Goal: Feedback & Contribution: Submit feedback/report problem

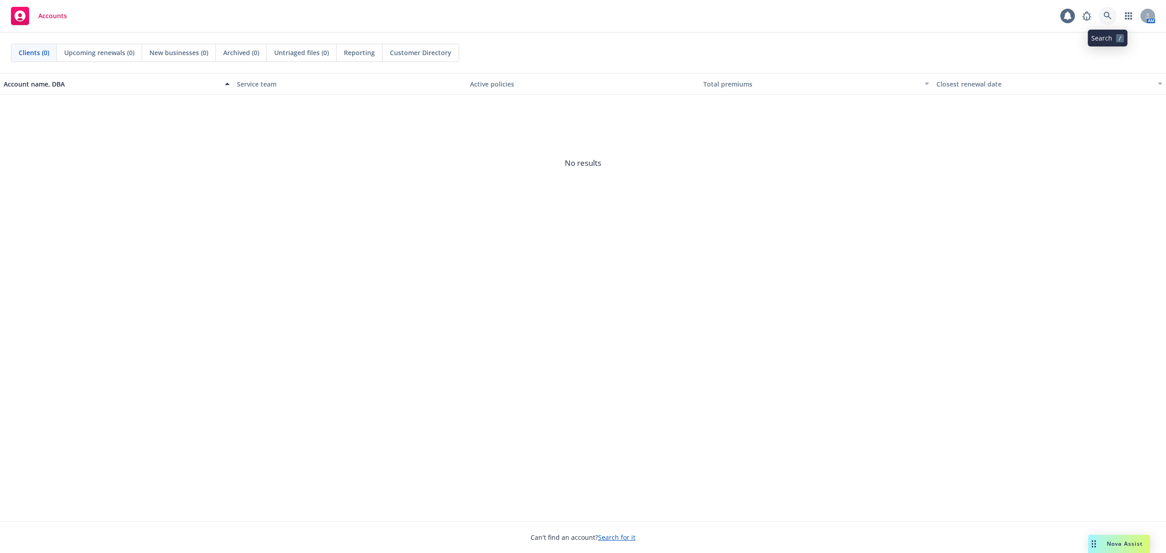
click at [1105, 17] on icon at bounding box center [1108, 16] width 8 height 8
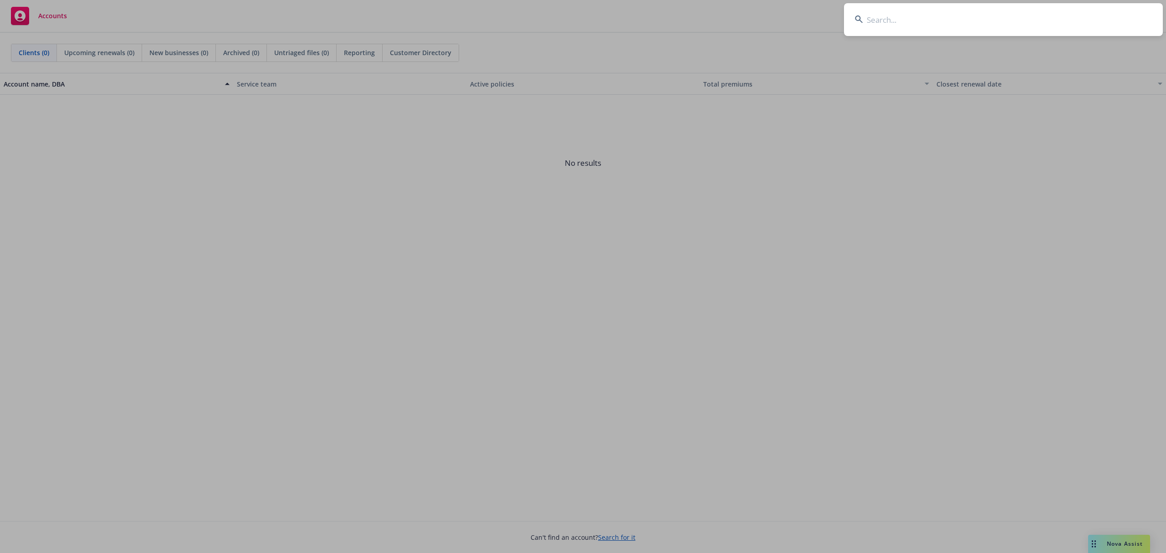
click at [952, 26] on input at bounding box center [1003, 19] width 319 height 33
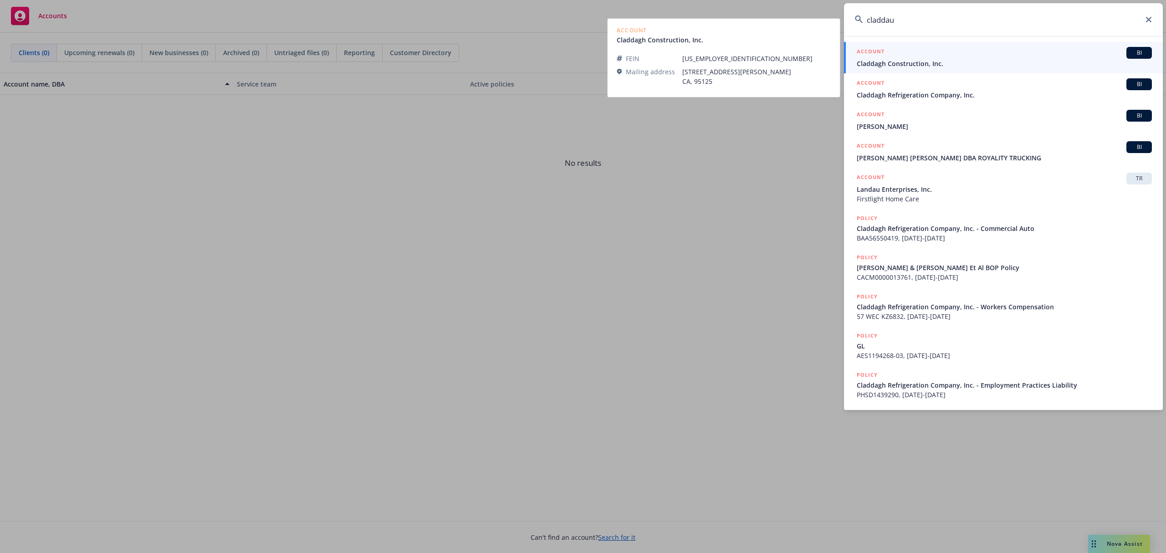
type input "claddau"
click at [939, 47] on div "ACCOUNT BI" at bounding box center [1004, 53] width 295 height 12
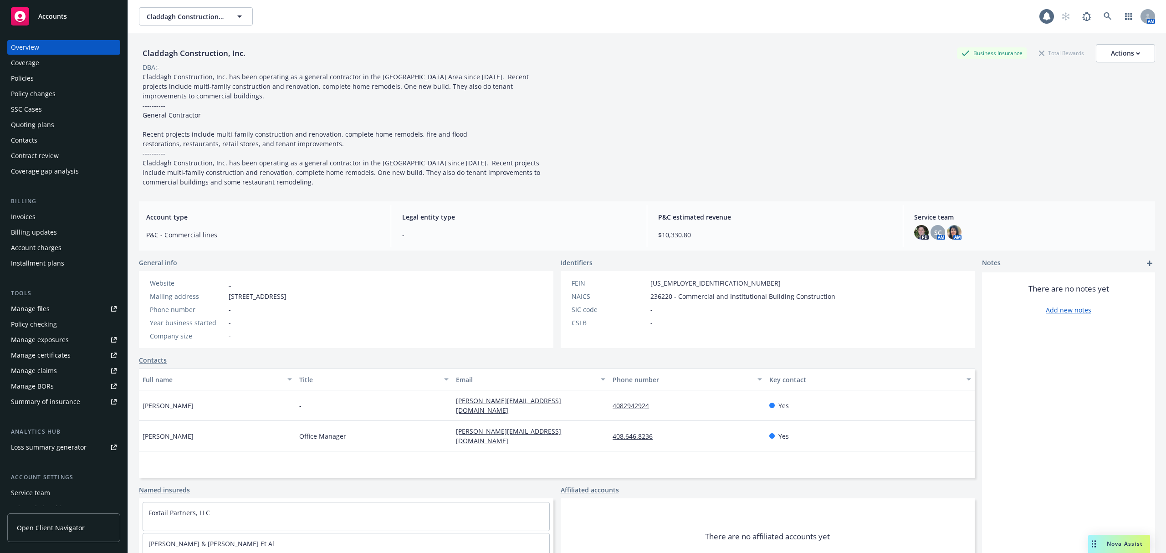
drag, startPoint x: 730, startPoint y: 118, endPoint x: 73, endPoint y: 134, distance: 656.7
click at [730, 117] on div "Claddagh Construction, Inc. Business Insurance Total Rewards Actions DBA: - Cla…" at bounding box center [647, 115] width 1016 height 143
click at [63, 359] on div "Manage certificates" at bounding box center [41, 355] width 60 height 15
click at [39, 359] on div "Manage certificates" at bounding box center [41, 355] width 60 height 15
click at [62, 355] on div "Manage certificates" at bounding box center [41, 355] width 60 height 15
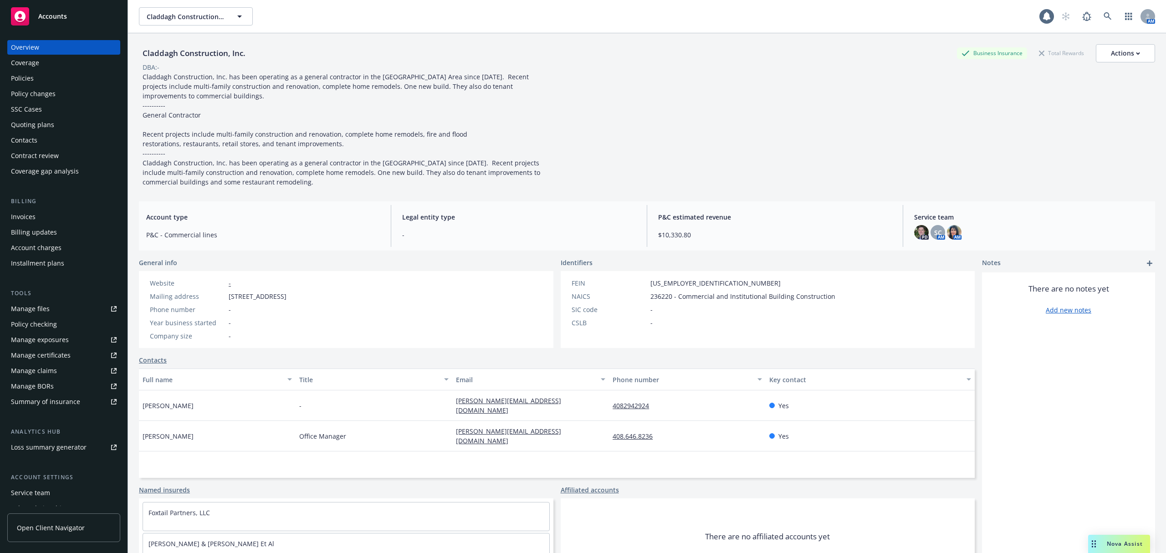
click at [6, 64] on div "Overview Coverage Policies Policy changes SSC Cases Quoting plans Contacts Cont…" at bounding box center [64, 291] width 128 height 524
click at [57, 61] on div "Coverage" at bounding box center [64, 63] width 106 height 15
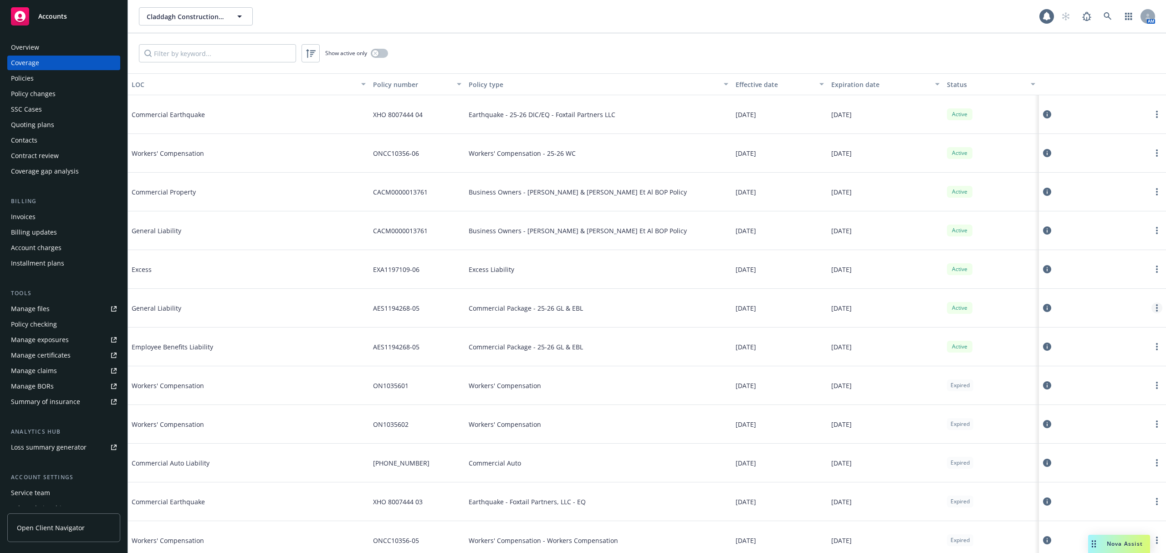
click at [1152, 307] on link "more" at bounding box center [1157, 307] width 11 height 11
click at [1084, 371] on link "View policy" at bounding box center [1093, 364] width 120 height 18
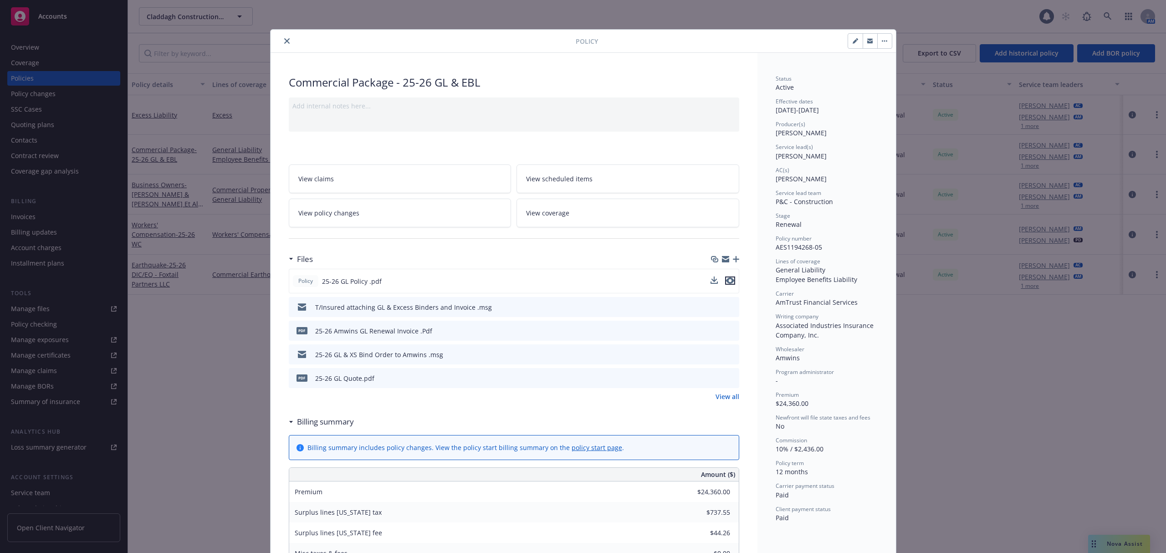
click at [728, 283] on icon "preview file" at bounding box center [730, 280] width 8 height 6
click at [284, 42] on icon "close" at bounding box center [286, 40] width 5 height 5
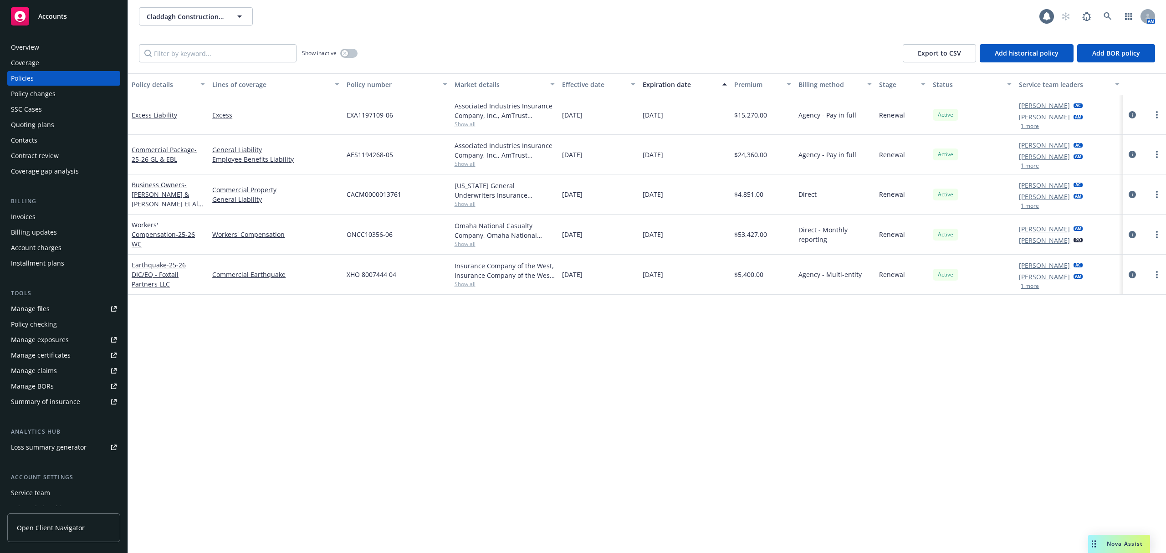
click at [86, 358] on link "Manage certificates" at bounding box center [63, 355] width 113 height 15
click at [451, 437] on div "Policy details Lines of coverage Policy number Market details Effective date Ex…" at bounding box center [647, 313] width 1038 height 480
click at [50, 46] on div "Overview" at bounding box center [64, 47] width 106 height 15
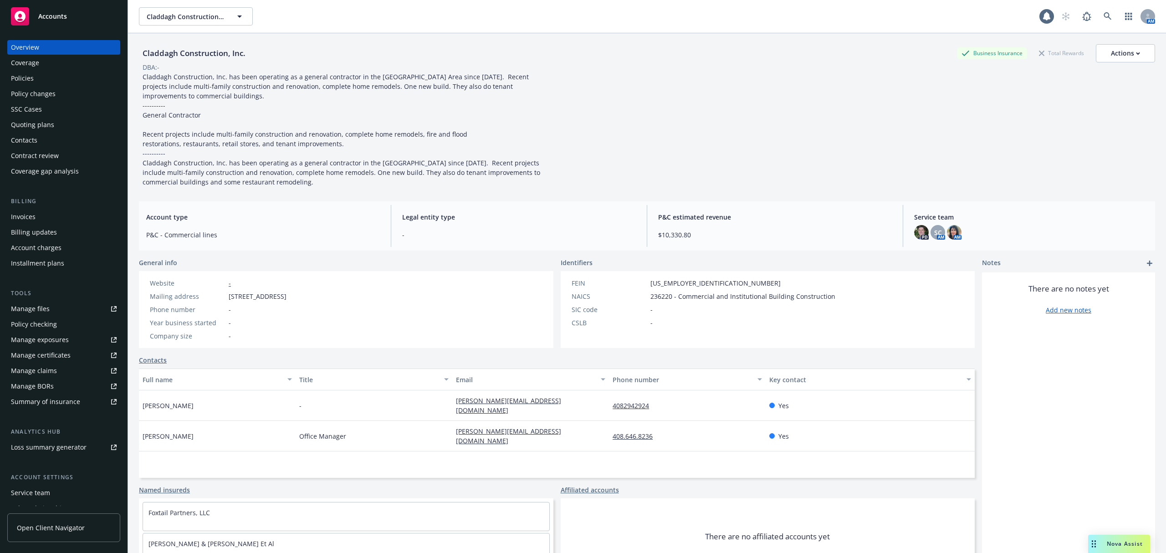
click at [199, 262] on div "General info" at bounding box center [346, 263] width 415 height 10
click at [185, 48] on div "Claddagh Construction, Inc." at bounding box center [194, 53] width 110 height 12
copy div "Claddagh Construction, Inc."
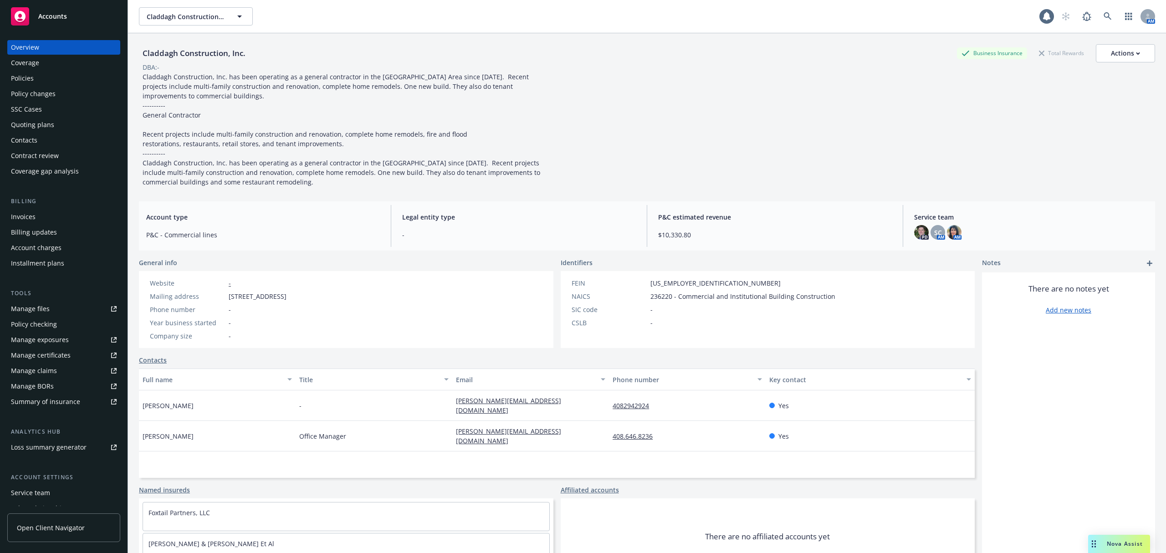
click at [1147, 262] on icon "add" at bounding box center [1149, 263] width 5 height 5
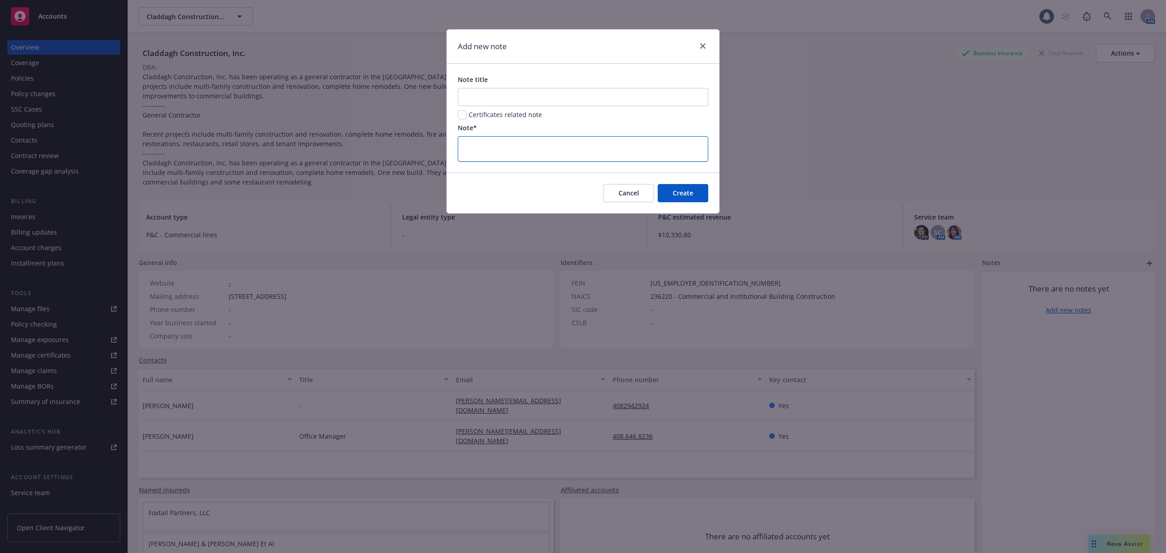
click at [545, 157] on textarea at bounding box center [583, 149] width 251 height 26
paste textarea "https://docs.google.com/spreadsheets/d/1ohr9KmbEmRTu6jgxr9DLzRFgzUeVV9HT/edit?u…"
type textarea "https://docs.google.com/spreadsheets/d/1ohr9KmbEmRTu6jgxr9DLzRFgzUeVV9HT/edit?u…"
type textarea "x"
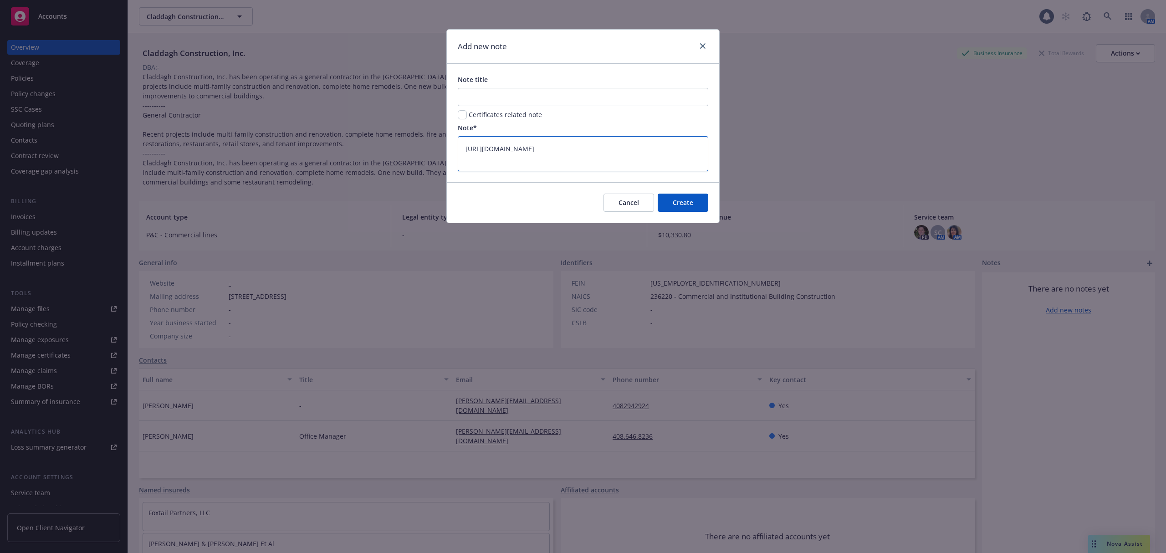
type textarea "https://docs.google.com/spreadsheets/d/1ohr9KmbEmRTu6jgxr9DLzRFgzUeVV9HT/edit?u…"
click at [480, 97] on input "Note title" at bounding box center [583, 97] width 251 height 18
paste input "Certificates of Insurance"
type input "Certificates of Insurance"
type textarea "x"
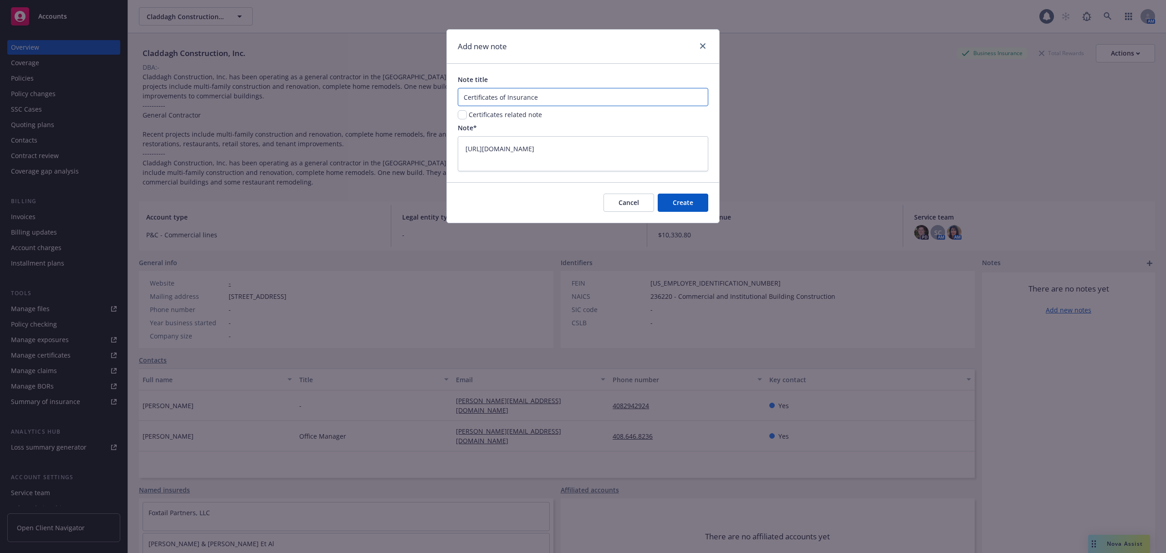
type input "Certificates of Insurance"
click at [463, 115] on input "checkbox" at bounding box center [462, 114] width 9 height 9
checkbox input "true"
type textarea "x"
click at [465, 144] on textarea "https://docs.google.com/spreadsheets/d/1ohr9KmbEmRTu6jgxr9DLzRFgzUeVV9HT/edit?u…" at bounding box center [583, 153] width 251 height 35
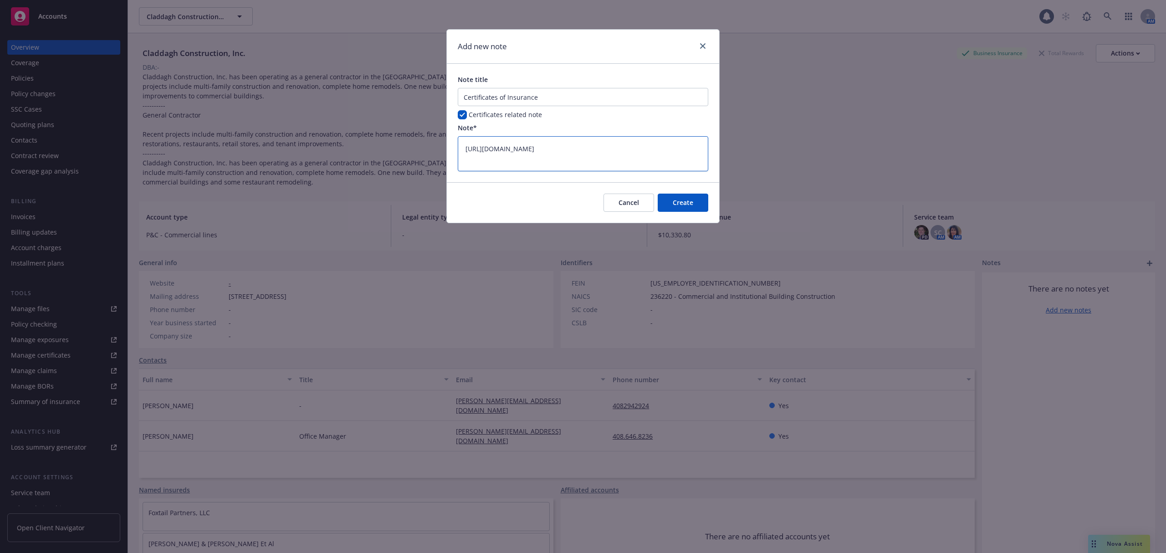
type textarea "https://docs.google.com/spreadsheets/d/1ohr9KmbEmRTu6jgxr9DLzRFgzUeVV9HT/edit?u…"
type textarea "x"
click at [463, 139] on textarea "https://docs.google.com/spreadsheets/d/1ohr9KmbEmRTu6jgxr9DLzRFgzUeVV9HT/edit?u…" at bounding box center [583, 158] width 251 height 45
paste textarea "**Master Drive including CCD:**"
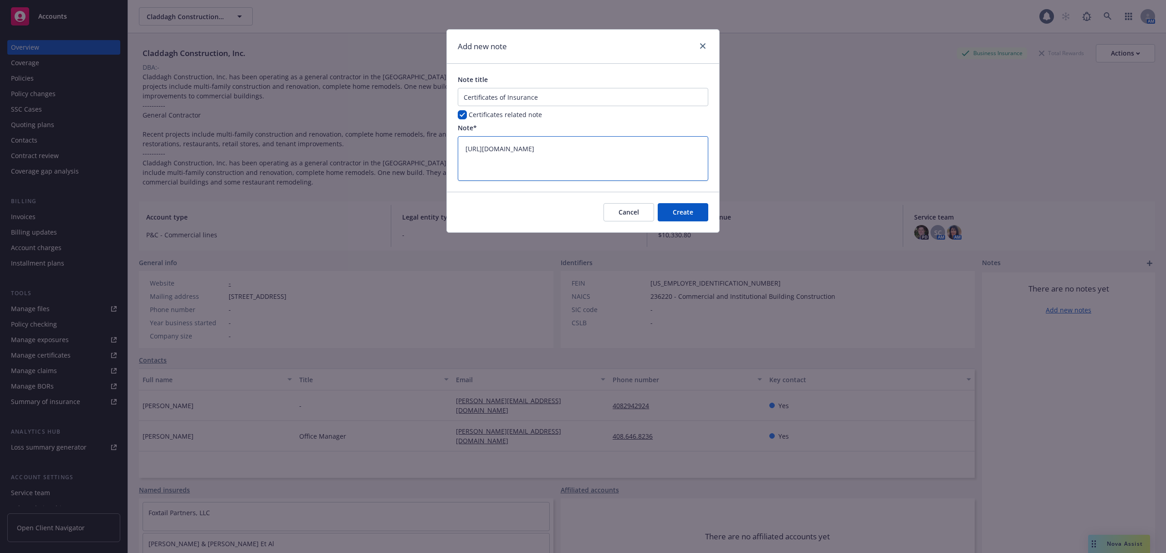
type textarea "**Master Drive including CCD:** https://docs.google.com/spreadsheets/d/1ohr9Kmb…"
type textarea "x"
type textarea "**Master Drive including CCD:** https://docs.google.com/spreadsheets/d/1ohr9Kmb…"
click at [696, 206] on button "Create" at bounding box center [683, 212] width 51 height 18
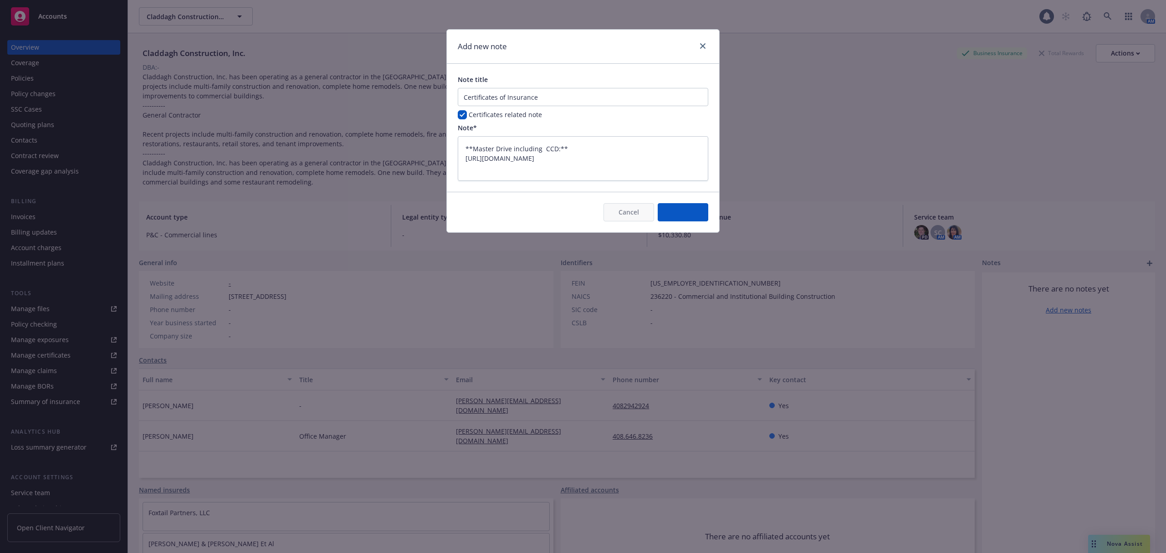
type textarea "x"
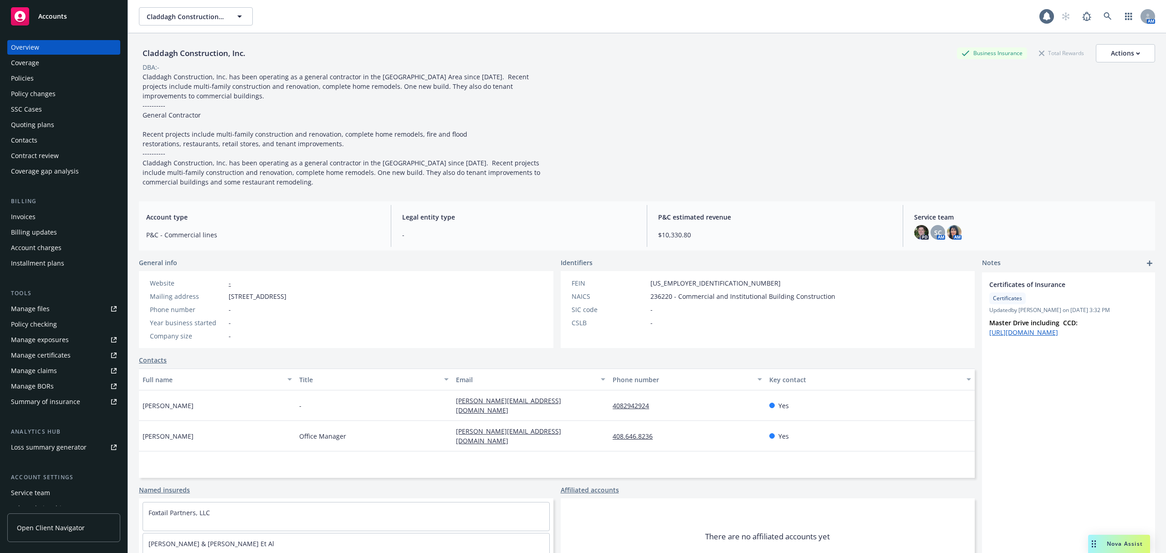
click at [1092, 409] on div "Certificates of Insurance Certificates Updated by Nancy Pardo on 10/14/2025, 3:…" at bounding box center [1068, 427] width 173 height 310
click at [1025, 337] on link "https://docs.google.com/spreadsheets/d/1ohr9KmbEmRTu6jgxr9DLzRFgzUeVV9HT/edit?u…" at bounding box center [1023, 332] width 69 height 9
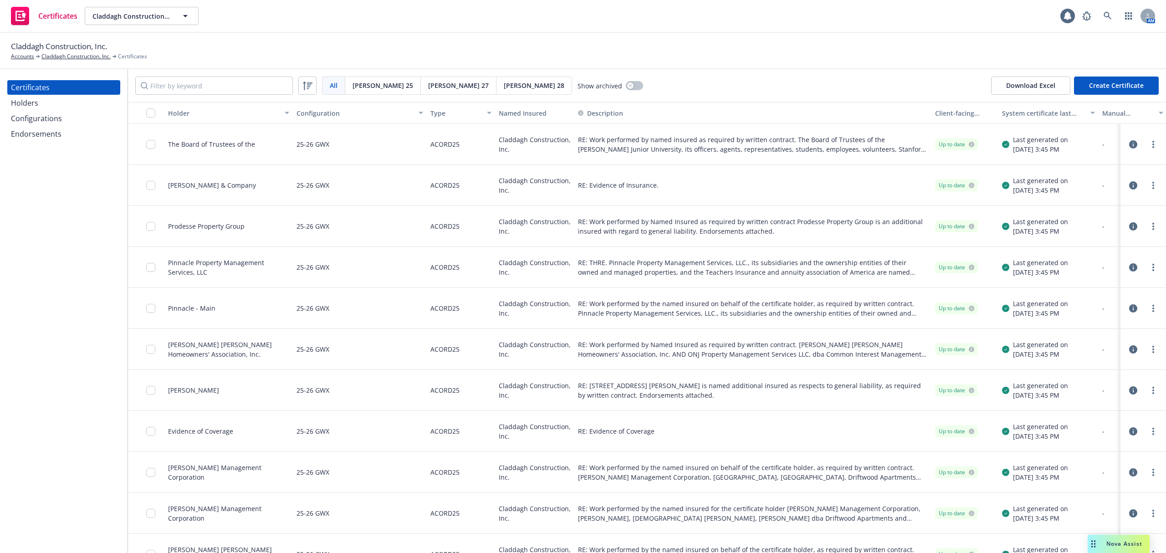
click at [24, 120] on div "Configurations" at bounding box center [36, 118] width 51 height 15
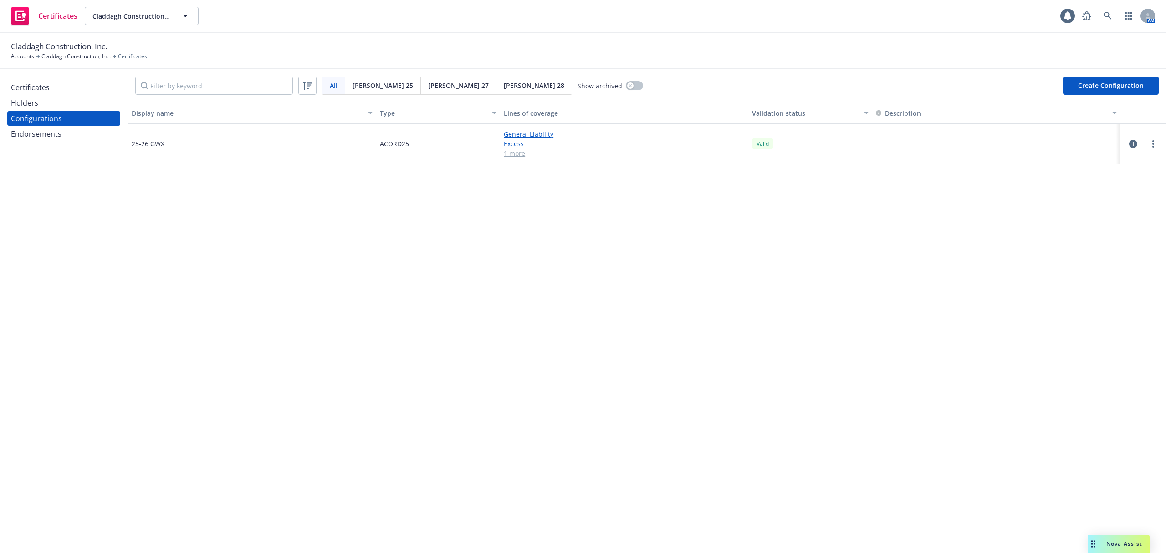
click at [40, 86] on div "Certificates" at bounding box center [30, 87] width 39 height 15
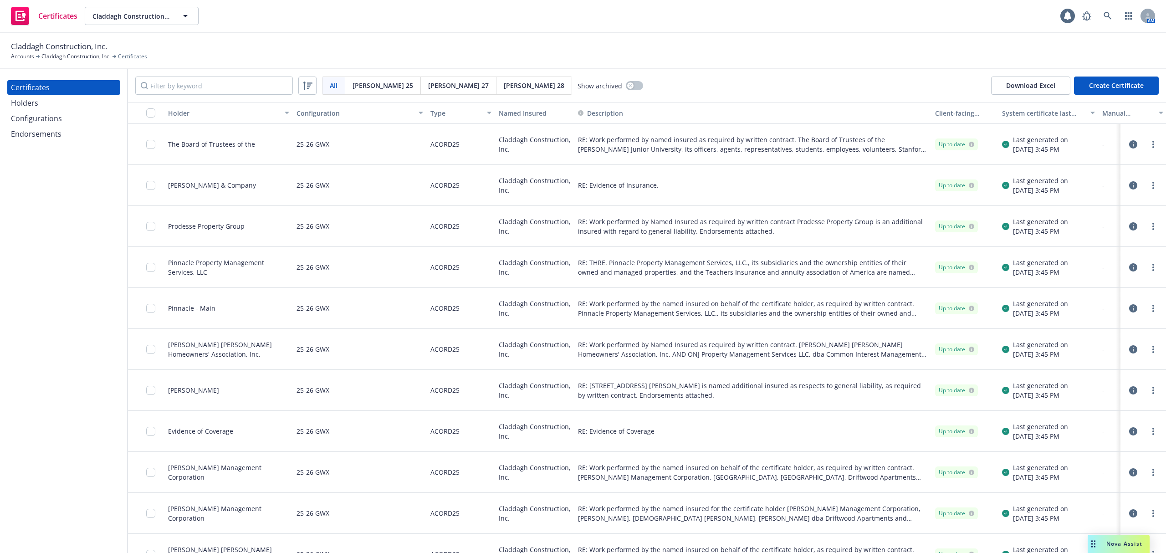
click at [1129, 143] on icon "button" at bounding box center [1133, 144] width 8 height 8
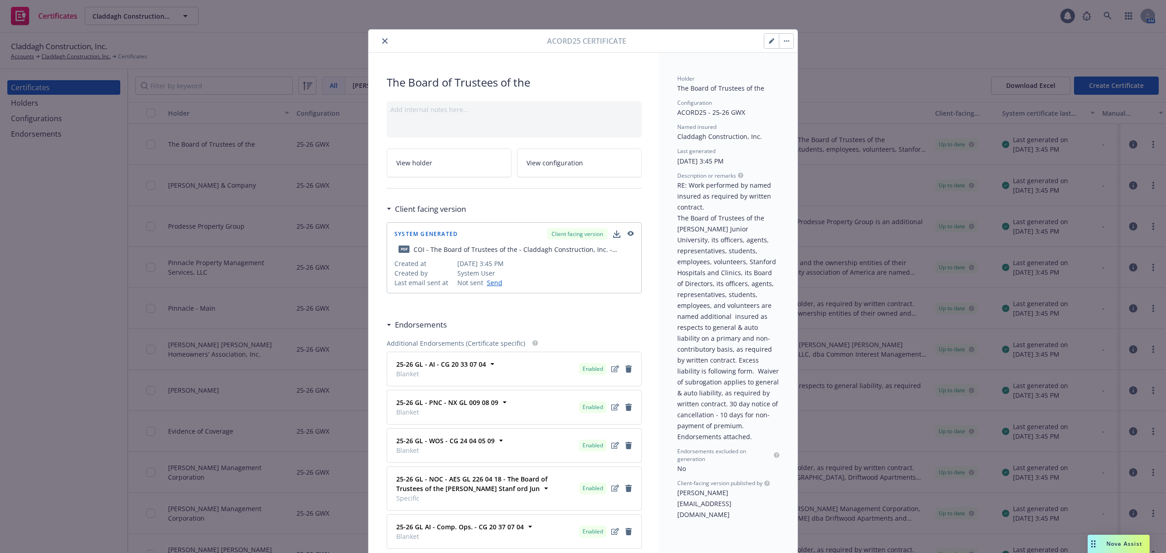
drag, startPoint x: 385, startPoint y: 41, endPoint x: 389, endPoint y: 30, distance: 11.0
click at [385, 41] on button "close" at bounding box center [384, 41] width 11 height 11
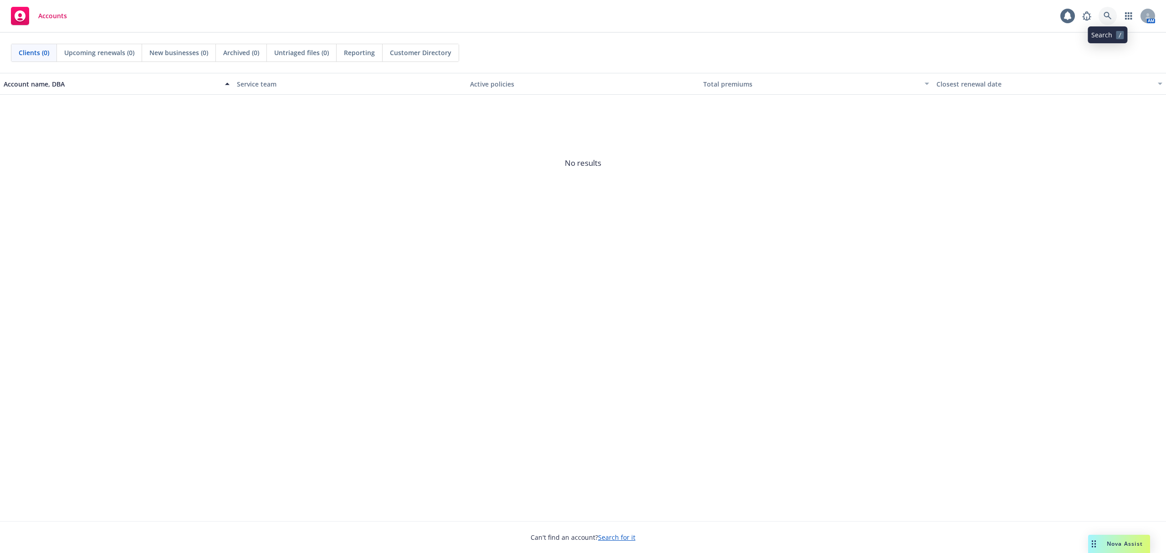
click at [1114, 11] on link at bounding box center [1108, 16] width 18 height 18
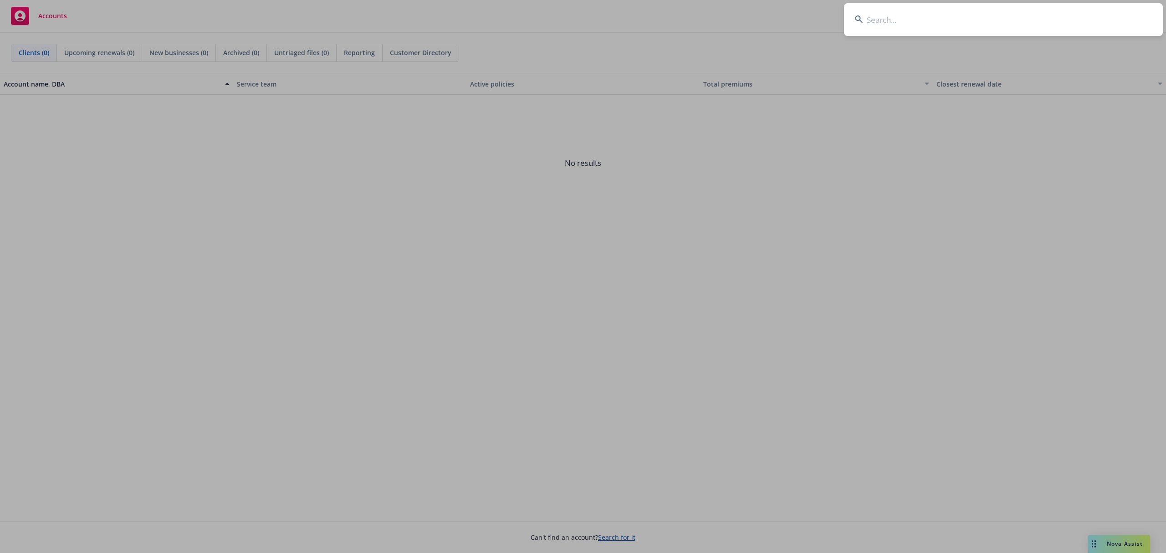
click at [1110, 9] on input at bounding box center [1003, 19] width 319 height 33
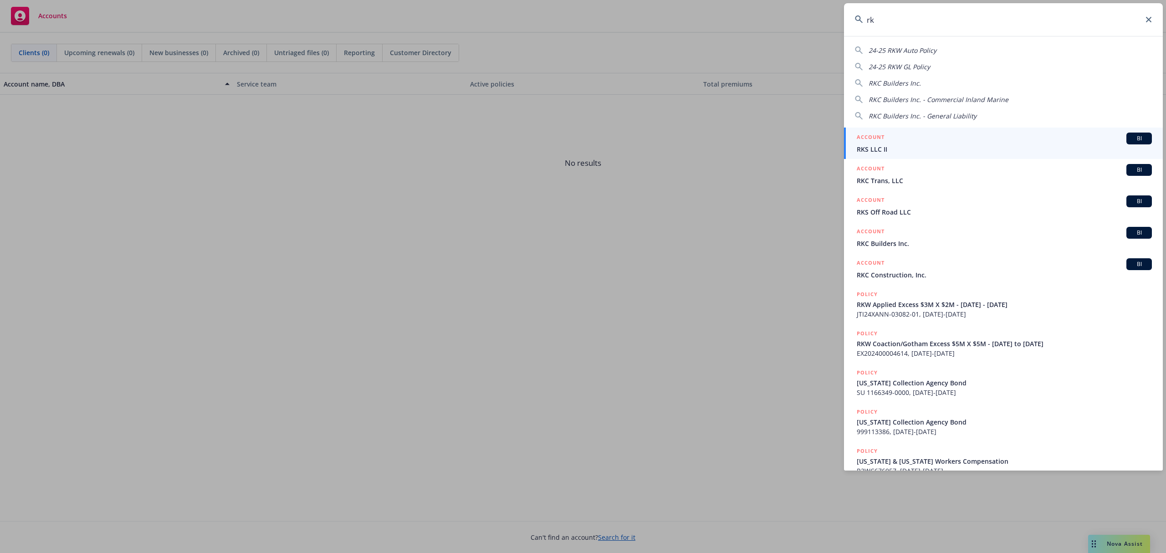
type input "r"
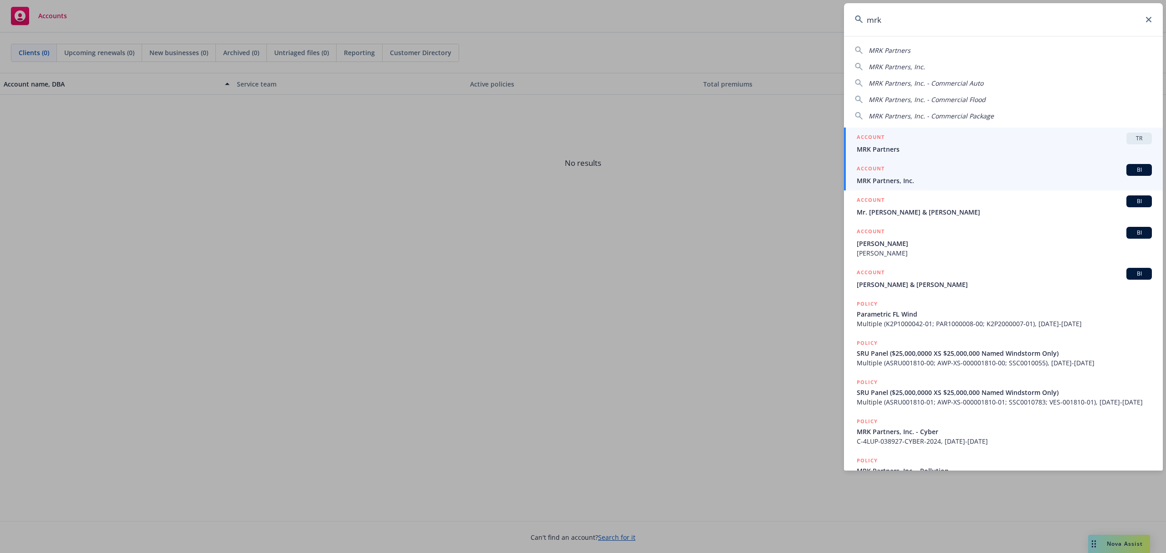
type input "mrk"
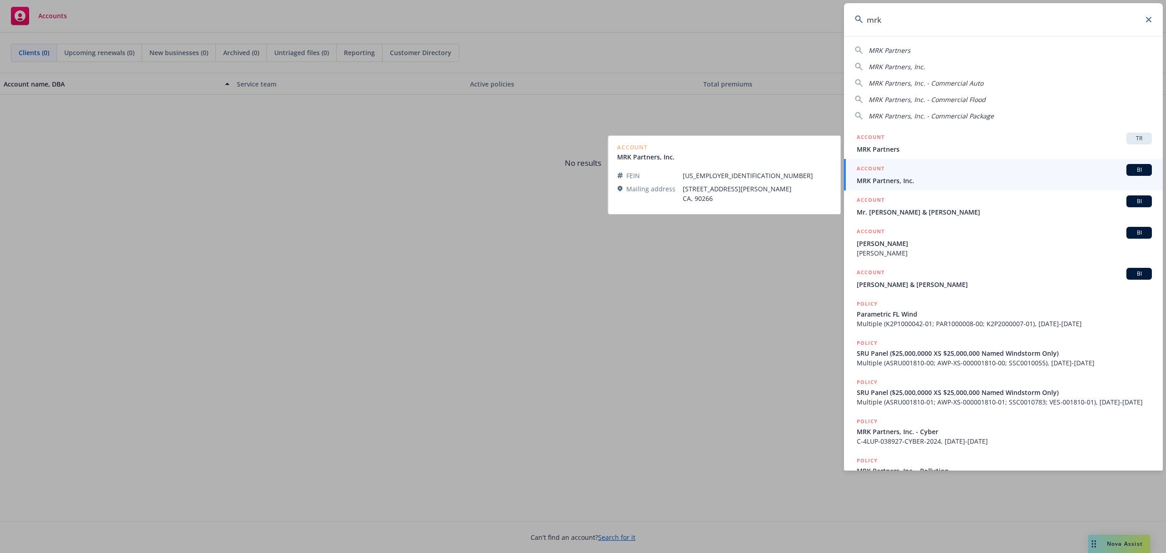
click at [886, 179] on span "MRK Partners, Inc." at bounding box center [1004, 181] width 295 height 10
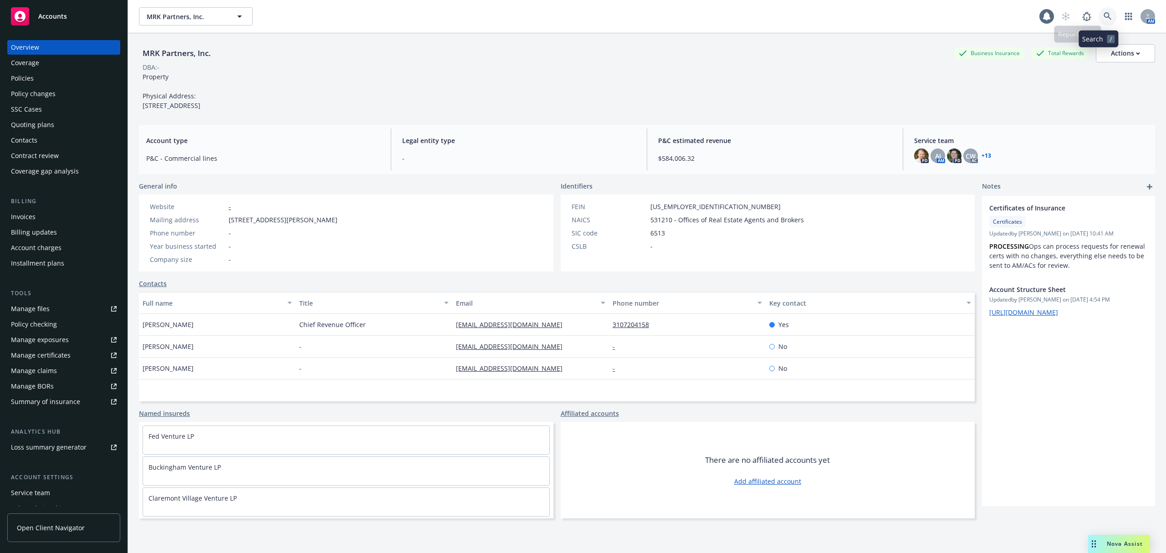
click at [1104, 15] on icon at bounding box center [1108, 16] width 8 height 8
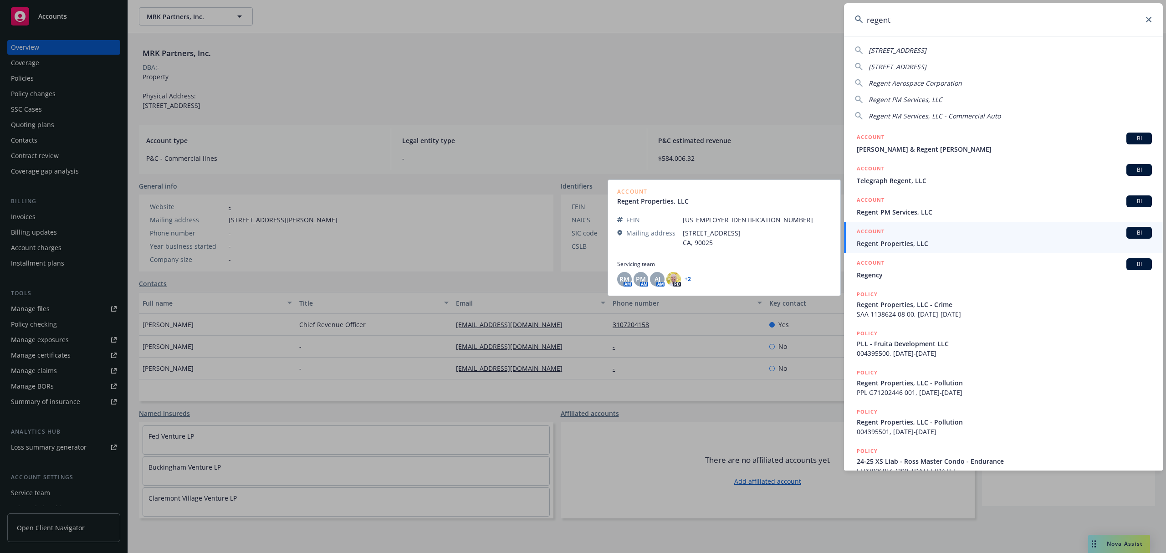
type input "regent"
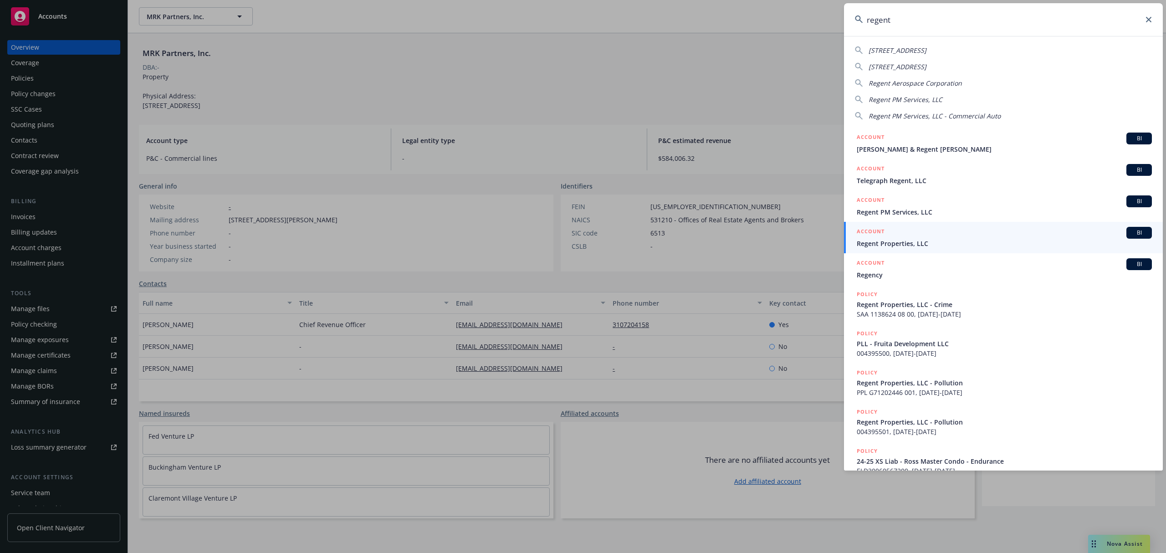
click at [881, 247] on span "Regent Properties, LLC" at bounding box center [1004, 244] width 295 height 10
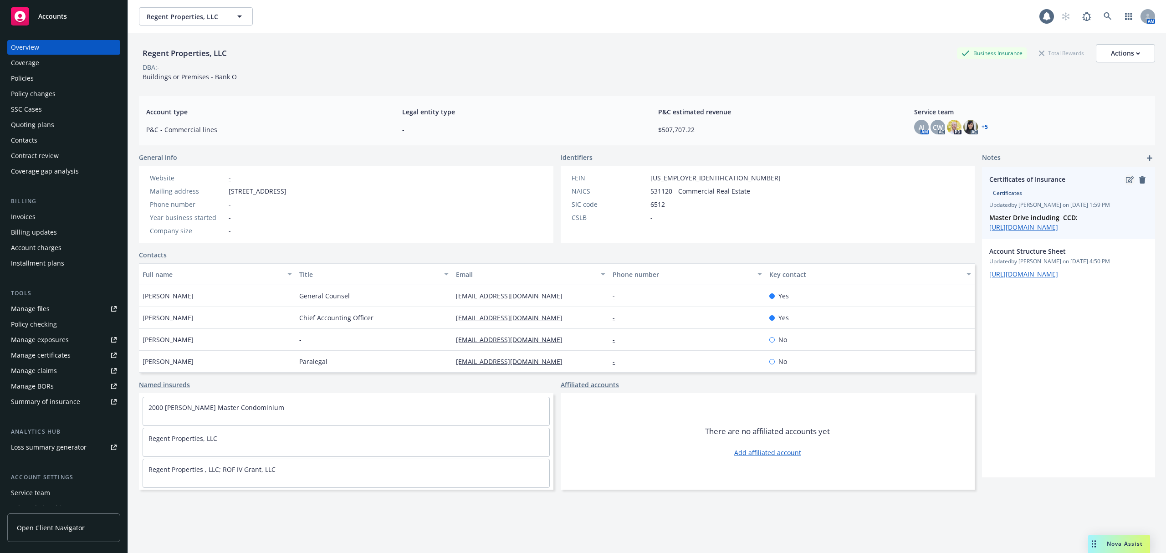
click at [1124, 184] on link "edit" at bounding box center [1129, 179] width 11 height 11
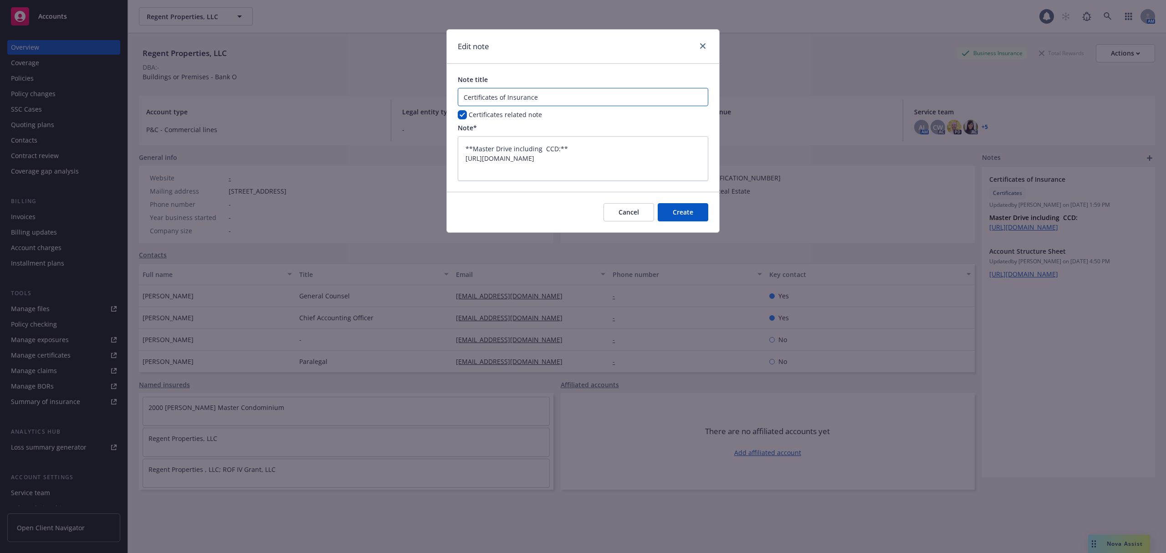
click at [510, 102] on input "Certificates of Insurance" at bounding box center [583, 97] width 251 height 18
click at [510, 101] on input "Certificates of Insurance" at bounding box center [583, 97] width 251 height 18
click at [489, 151] on textarea "**Master Drive including CCD:** https://drive.google.com/drive/folders/12Q1NY5K…" at bounding box center [583, 158] width 251 height 45
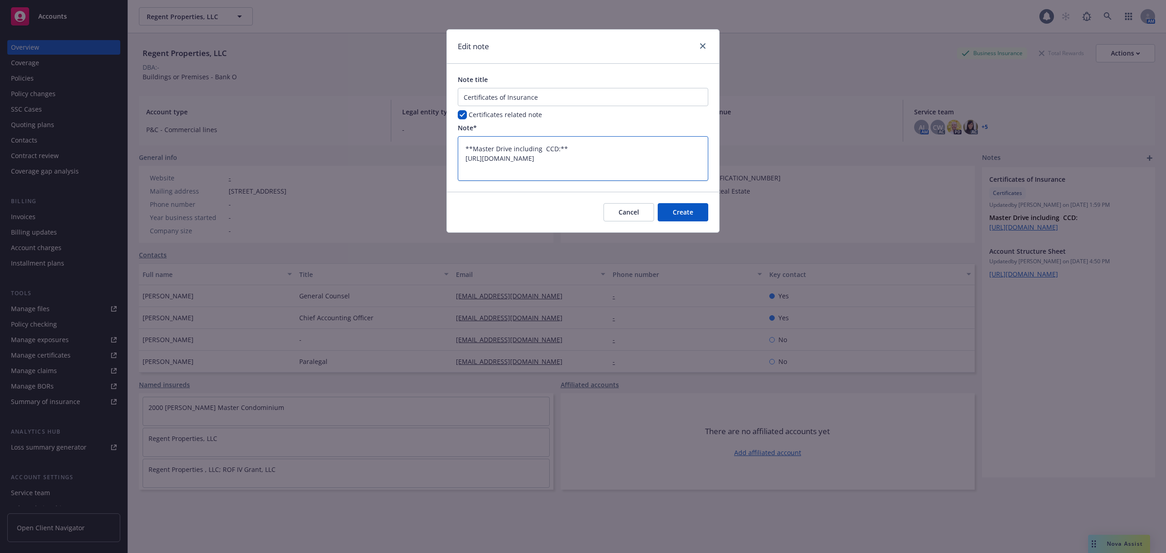
drag, startPoint x: 568, startPoint y: 146, endPoint x: 460, endPoint y: 147, distance: 107.5
click at [460, 147] on textarea "**Master Drive including CCD:** https://drive.google.com/drive/folders/12Q1NY5K…" at bounding box center [583, 158] width 251 height 45
click at [630, 214] on span "Cancel" at bounding box center [629, 212] width 21 height 9
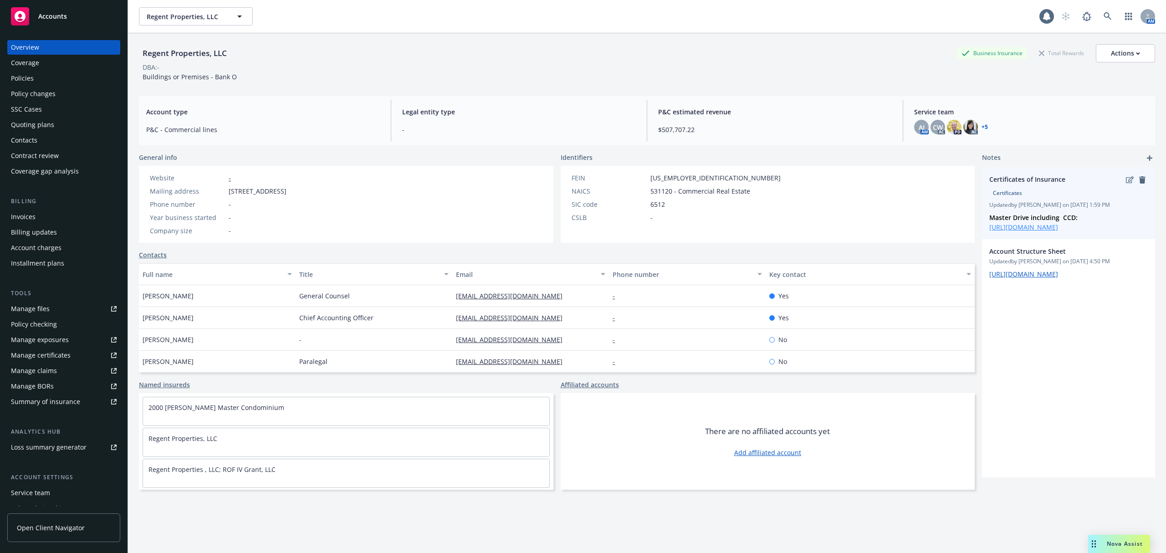
click at [1010, 231] on link "https://drive.google.com/drive/folders/12Q1NY5KkLcsQmiFBV0D3tq9SUgRobwH7?usp=sh…" at bounding box center [1023, 227] width 69 height 9
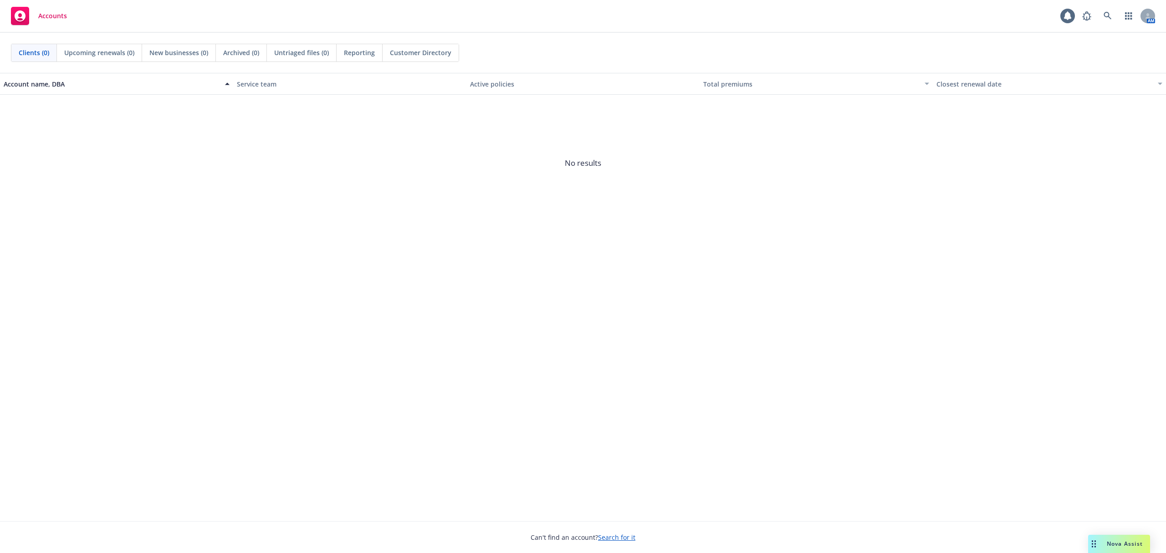
click at [653, 366] on div "Account name, DBA Service team Active policies Total premiums Closest renewal d…" at bounding box center [583, 297] width 1166 height 448
click at [1108, 15] on icon at bounding box center [1108, 16] width 8 height 8
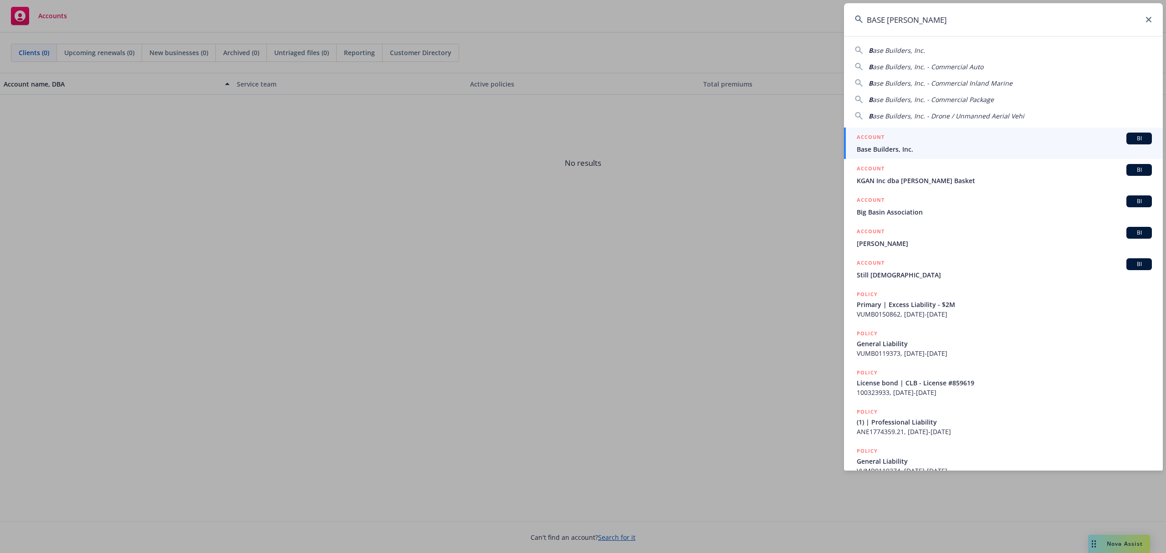
type input "BASE [PERSON_NAME]"
click at [935, 135] on div "ACCOUNT BI" at bounding box center [1004, 139] width 295 height 12
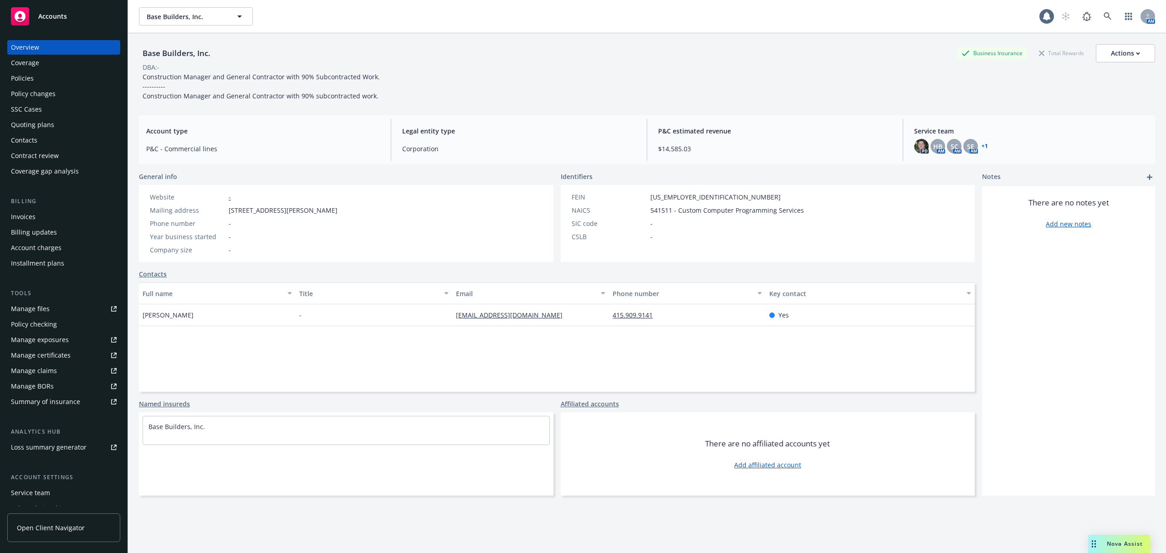
click at [1147, 179] on icon "add" at bounding box center [1149, 176] width 5 height 5
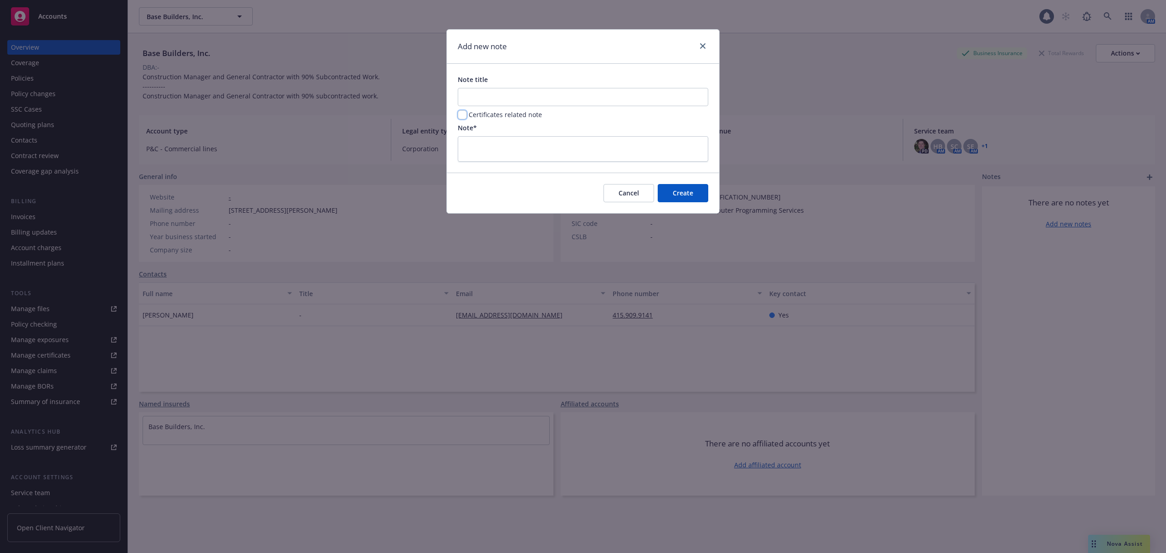
click at [460, 117] on input "checkbox" at bounding box center [462, 114] width 9 height 9
checkbox input "true"
click at [492, 148] on textarea at bounding box center [583, 149] width 251 height 26
click at [482, 143] on textarea at bounding box center [583, 149] width 251 height 26
paste textarea "**Master Drive including CCD:**"
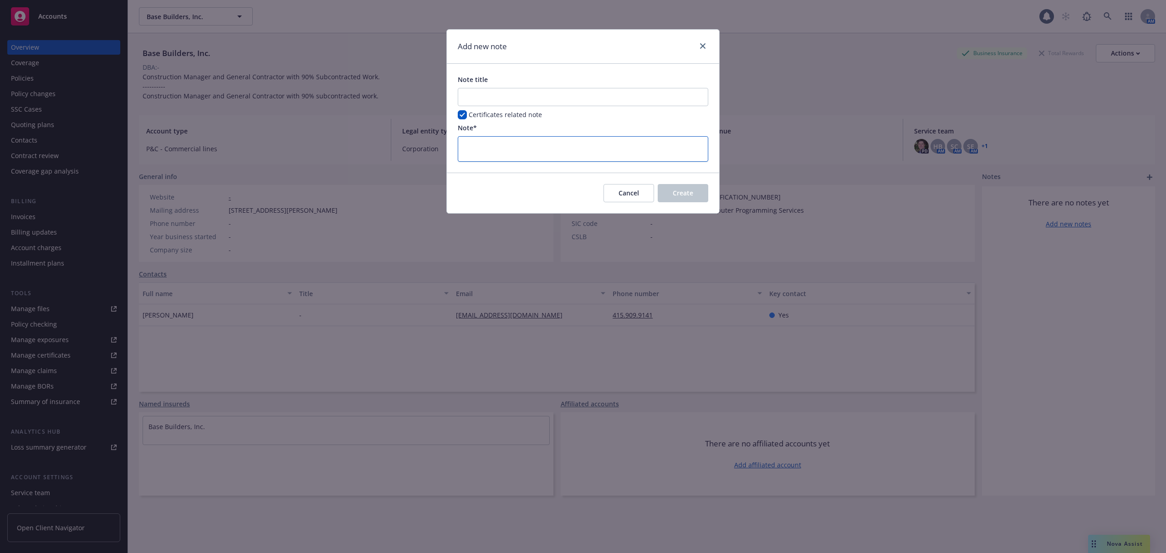
type textarea "**Master Drive including CCD:**"
type textarea "x"
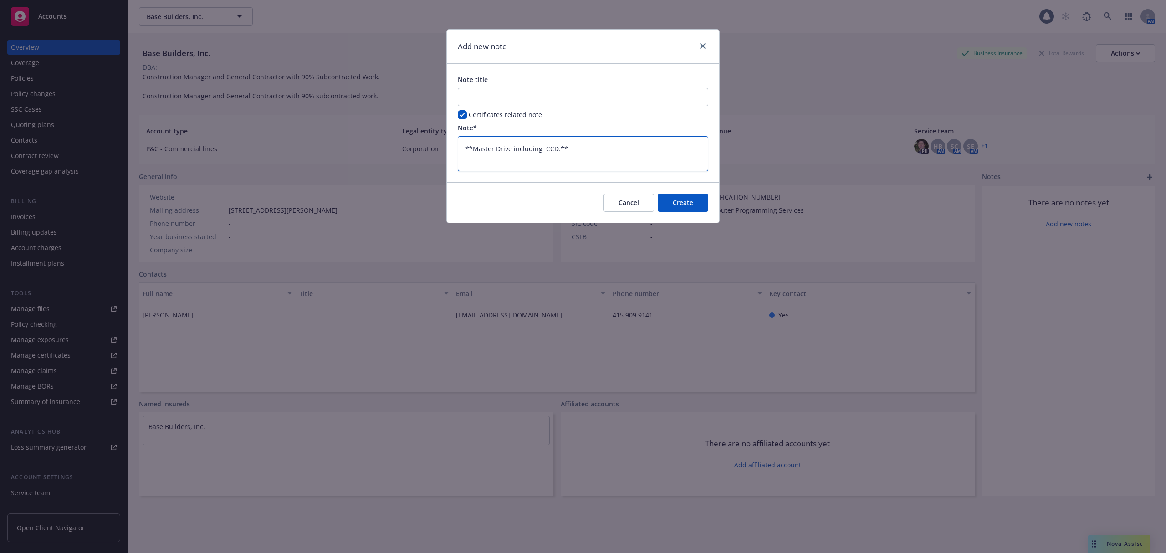
type textarea "**Master Drive including CCD:**"
click at [489, 97] on input "Note title" at bounding box center [583, 97] width 251 height 18
paste input "Certificates of Insurance"
type input "Certificates of Insurance"
type textarea "x"
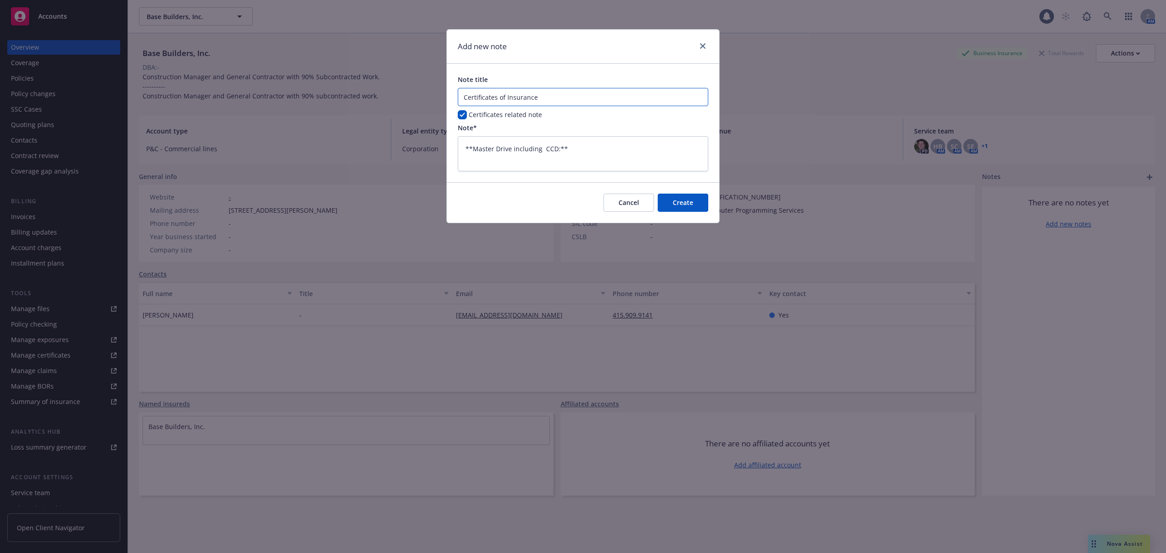
type input "Certificates of Insurance"
type textarea "x"
click at [604, 149] on textarea "**Master Drive including CCD:**" at bounding box center [583, 153] width 251 height 35
type textarea "**Master Drive including CCD:**"
type textarea "x"
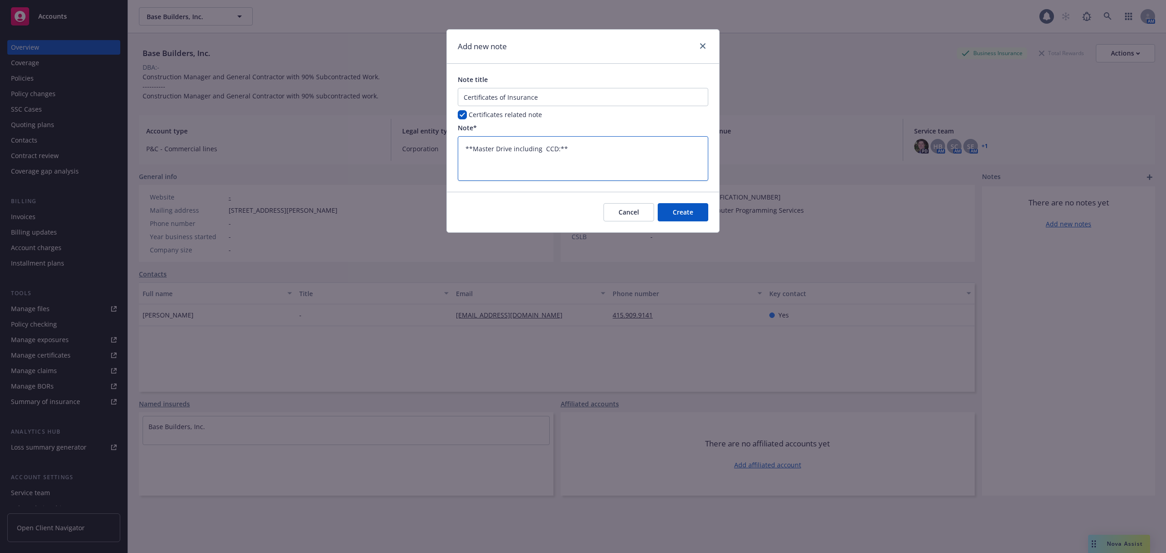
paste textarea "[URL][DOMAIN_NAME]"
type textarea "**Master Drive including CCD:** [URL][DOMAIN_NAME]"
type textarea "x"
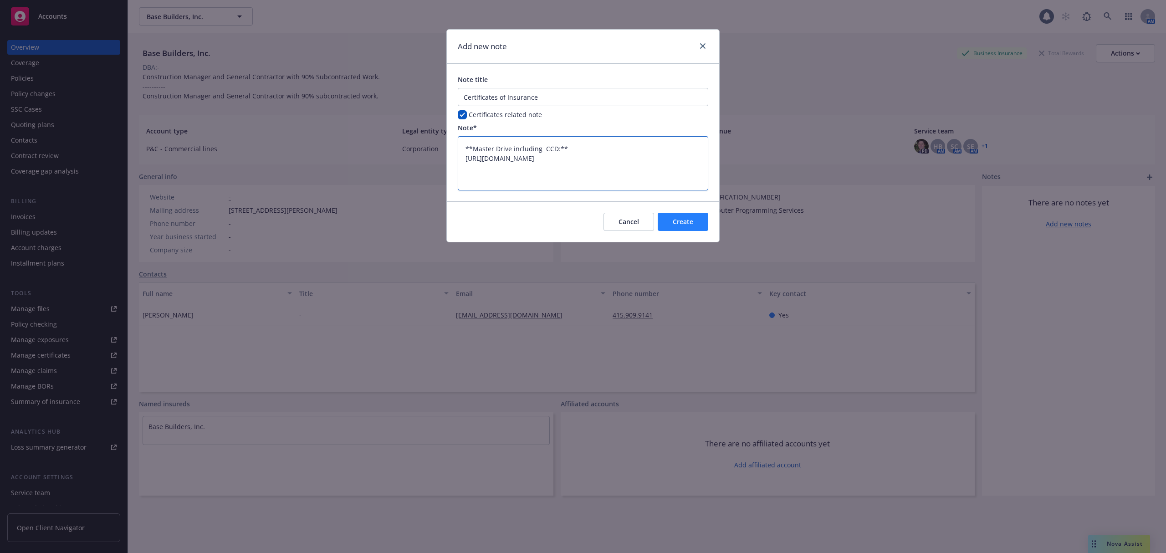
type textarea "**Master Drive including CCD:** [URL][DOMAIN_NAME]"
click at [682, 219] on span "Create" at bounding box center [683, 221] width 21 height 9
type textarea "x"
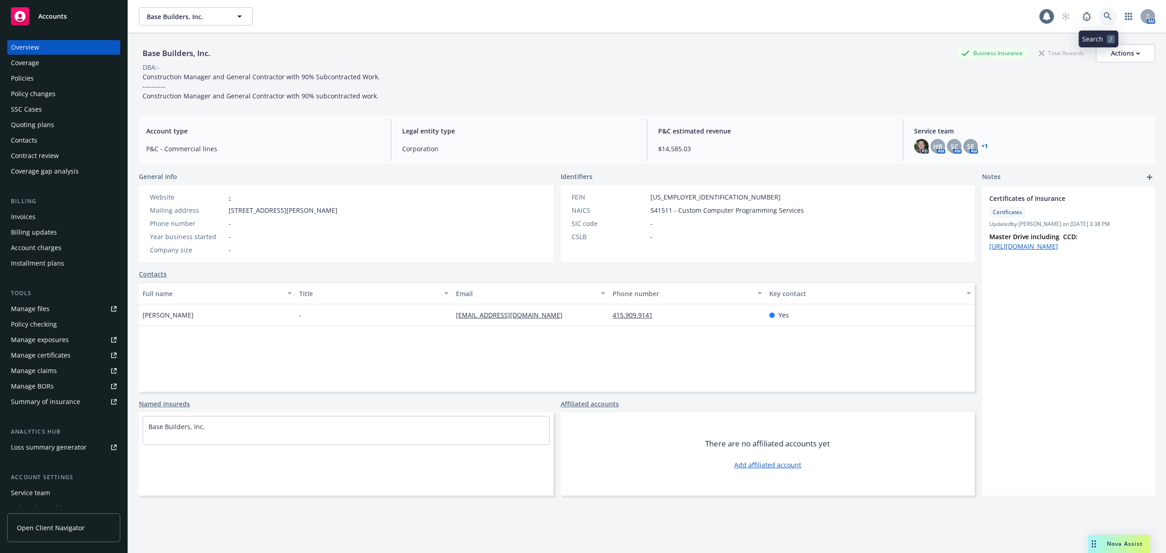
click at [1099, 18] on link at bounding box center [1108, 16] width 18 height 18
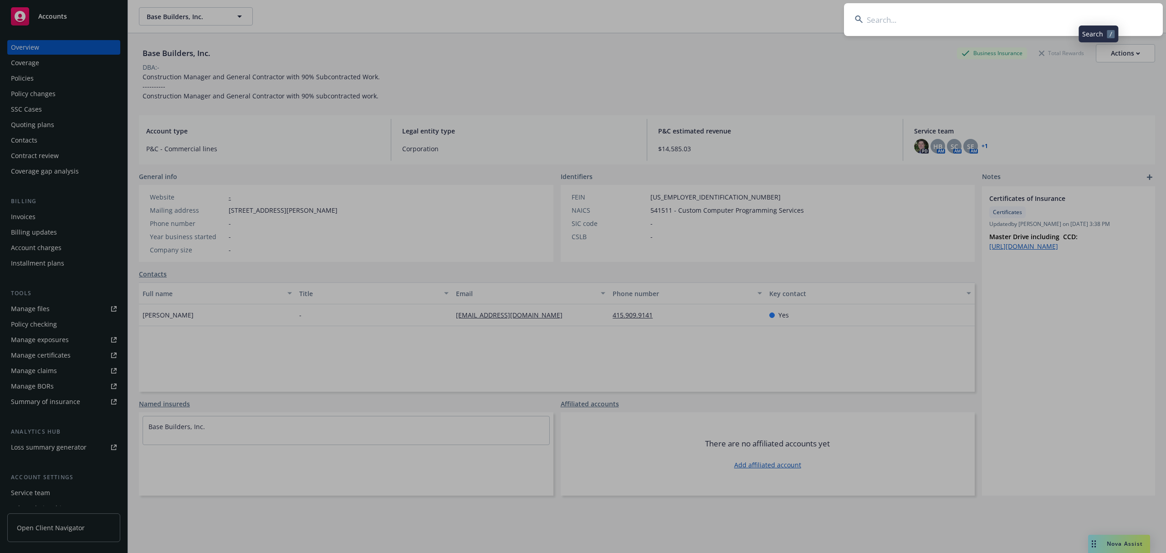
click at [1085, 22] on input at bounding box center [1003, 19] width 319 height 33
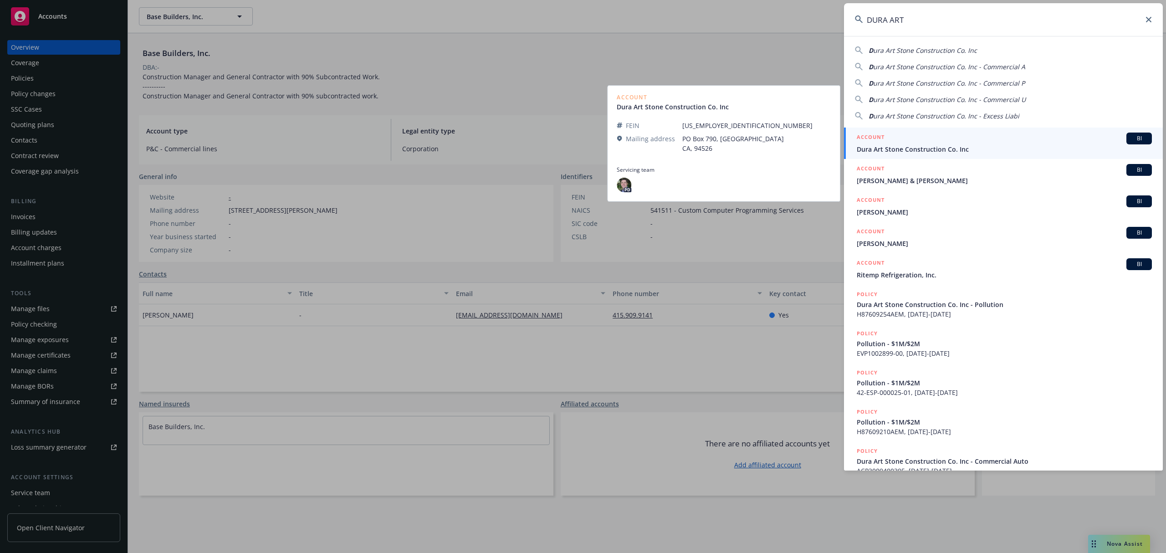
type input "DURA ART"
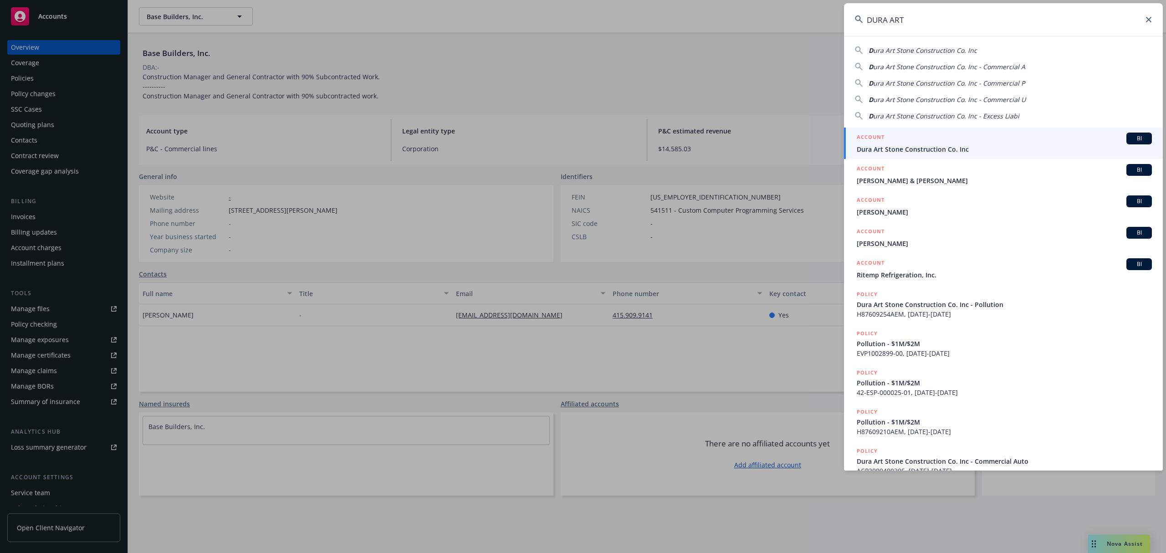
click at [986, 139] on div "ACCOUNT BI" at bounding box center [1004, 139] width 295 height 12
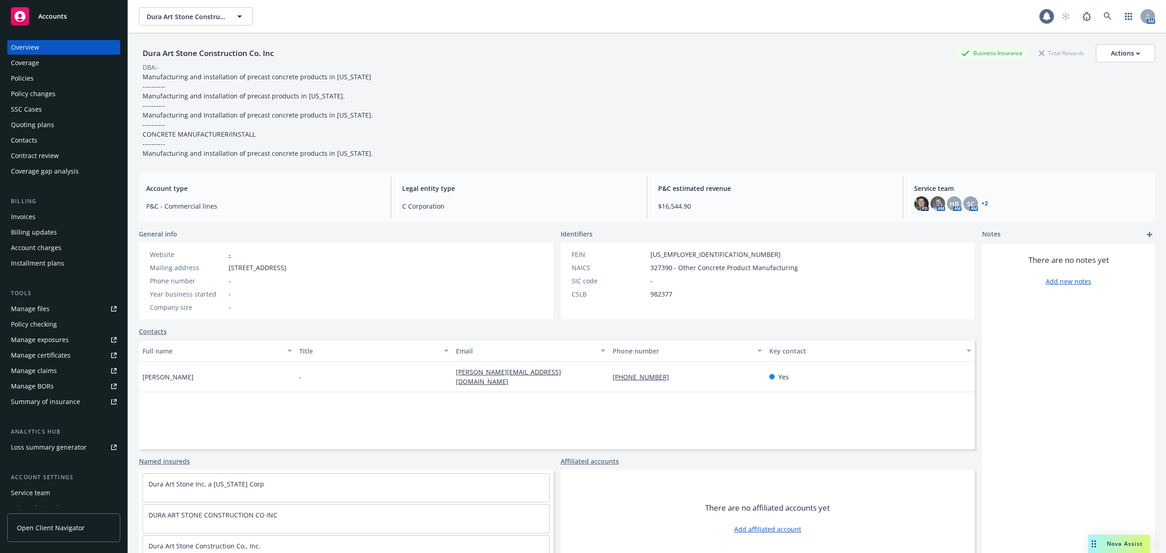
click at [226, 53] on div "Dura Art Stone Construction Co. Inc" at bounding box center [208, 53] width 138 height 12
copy div "Dura Art Stone Construction Co. Inc"
click at [1147, 234] on icon "add" at bounding box center [1149, 234] width 5 height 5
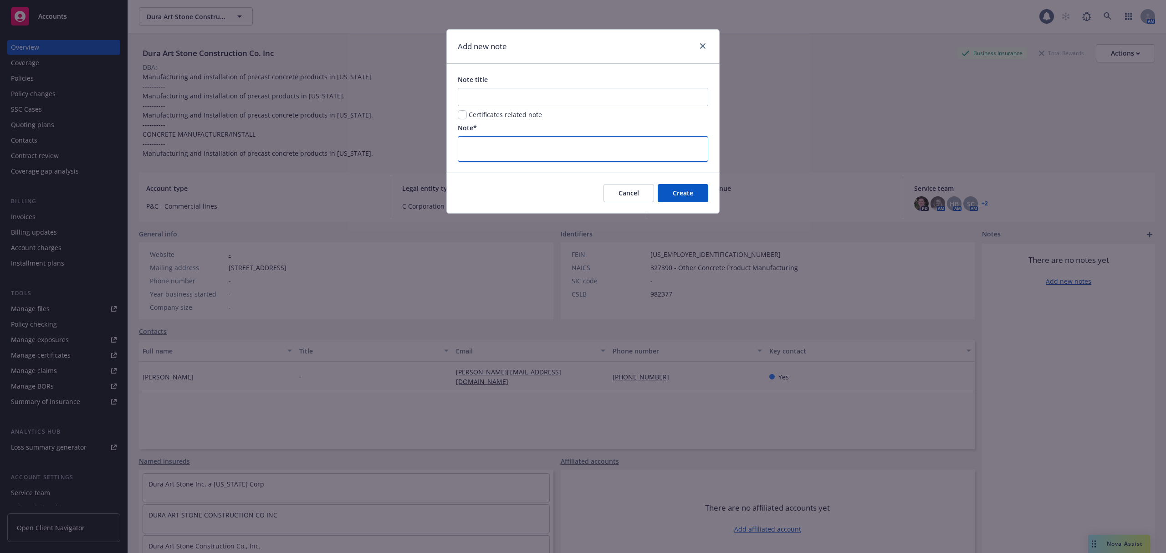
click at [492, 150] on textarea at bounding box center [583, 149] width 251 height 26
paste textarea "[URL][DOMAIN_NAME]"
type textarea "x"
type textarea "[URL][DOMAIN_NAME]"
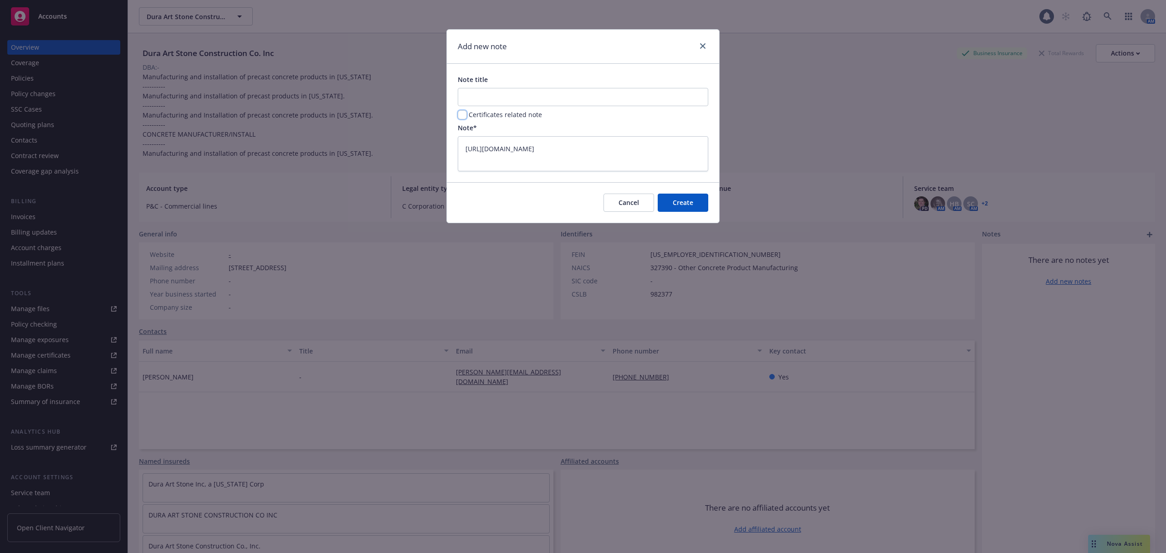
click at [461, 116] on input "checkbox" at bounding box center [462, 114] width 9 height 9
checkbox input "true"
click at [618, 97] on input "Note title" at bounding box center [583, 97] width 251 height 18
paste input "Certificates of Insurance"
type textarea "x"
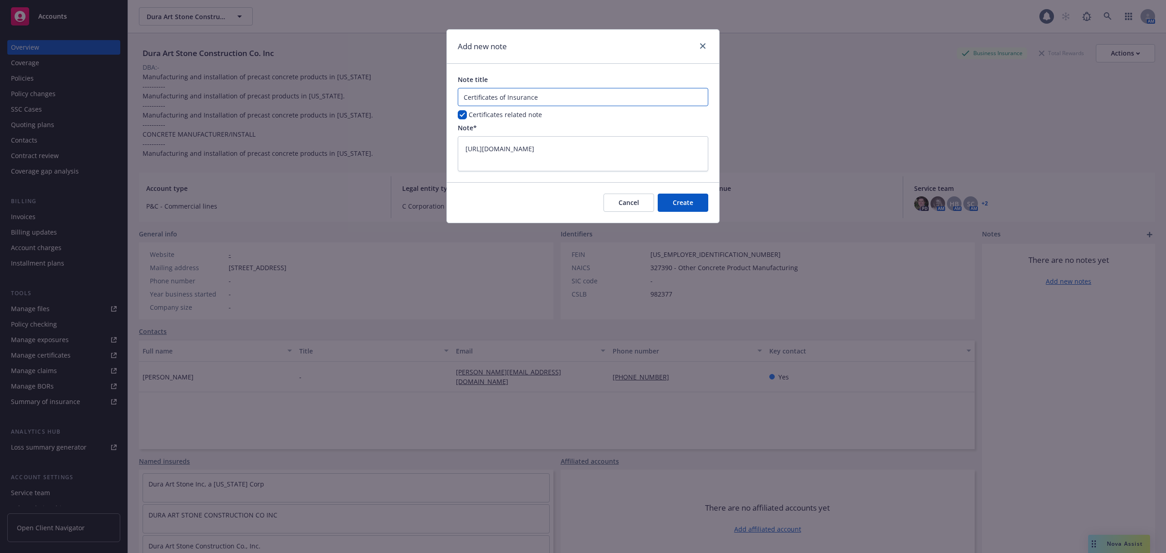
type input "Certificates of Insurance"
click at [463, 146] on textarea "[URL][DOMAIN_NAME]" at bounding box center [583, 153] width 251 height 35
type textarea "x"
type textarea "[URL][DOMAIN_NAME]"
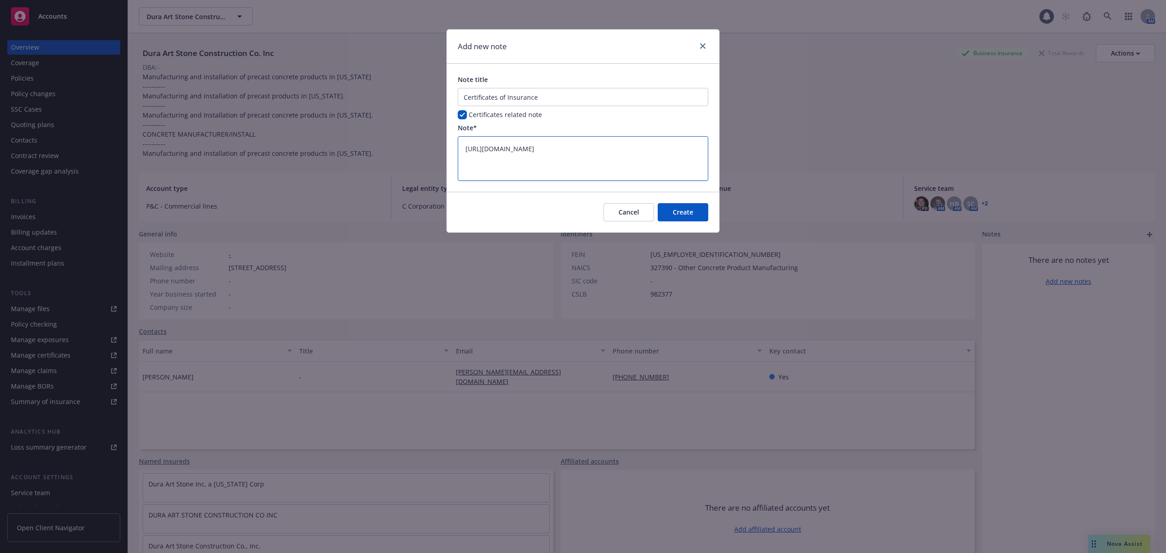
click at [464, 146] on textarea "[URL][DOMAIN_NAME]" at bounding box center [583, 158] width 251 height 45
type textarea "x"
type textarea "[URL][DOMAIN_NAME]"
click at [468, 144] on textarea "[URL][DOMAIN_NAME]" at bounding box center [583, 163] width 251 height 54
click at [483, 143] on textarea "[URL][DOMAIN_NAME]" at bounding box center [583, 163] width 251 height 54
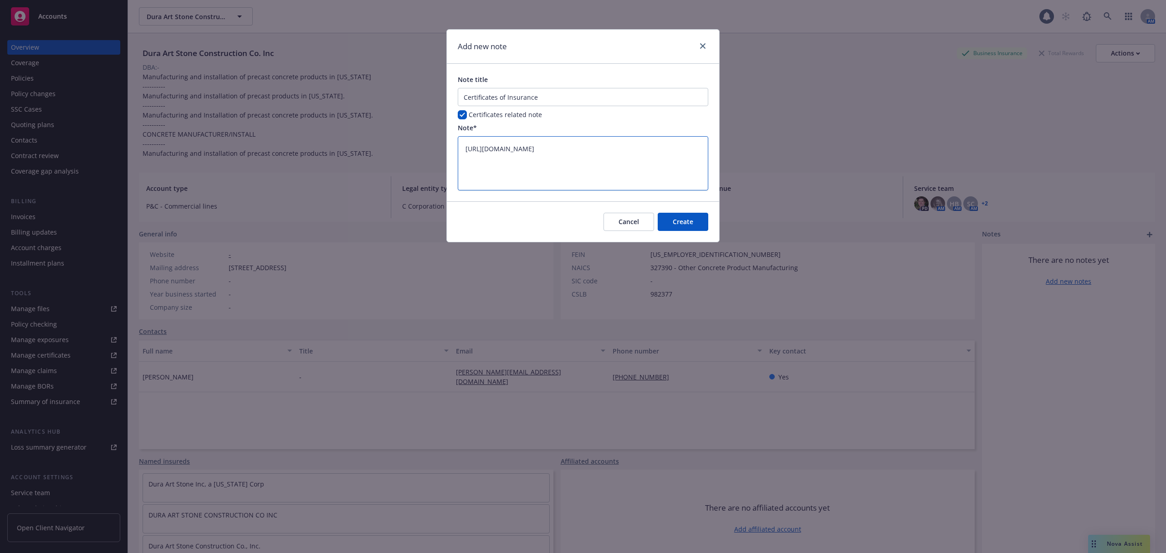
paste textarea "**Master Drive including CCD:**"
type textarea "x"
type textarea "**Master Drive including CCD:** [URL][DOMAIN_NAME]"
click at [697, 231] on button "Create" at bounding box center [683, 222] width 51 height 18
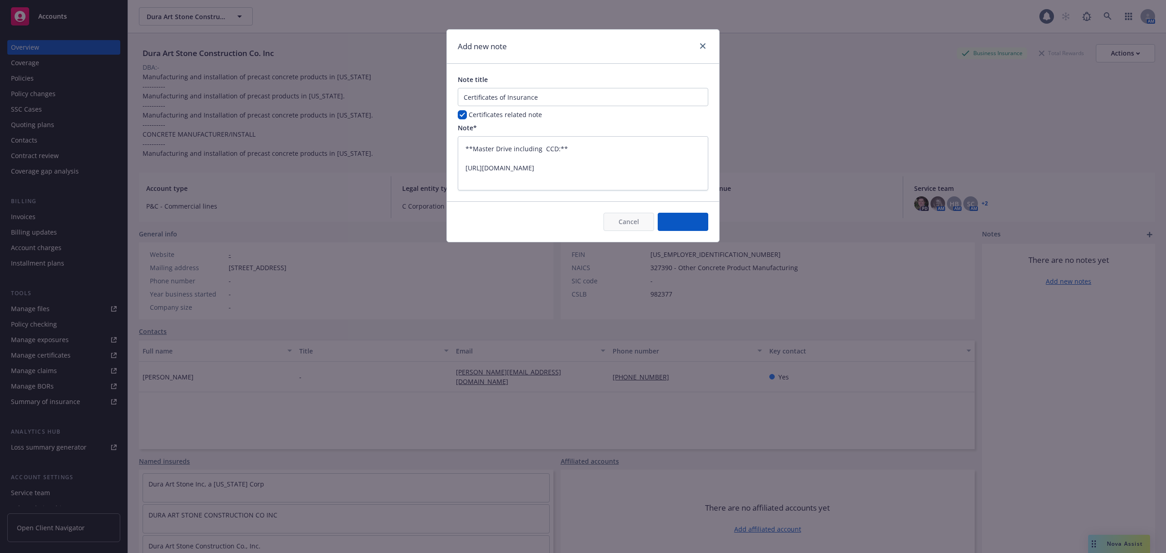
type textarea "x"
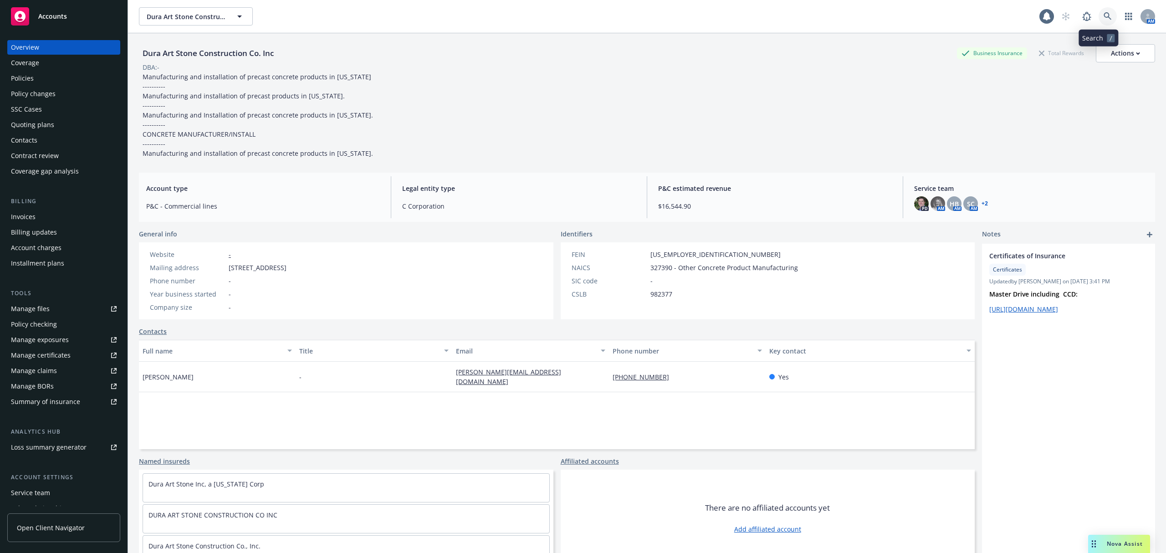
click at [1104, 20] on icon at bounding box center [1108, 16] width 8 height 8
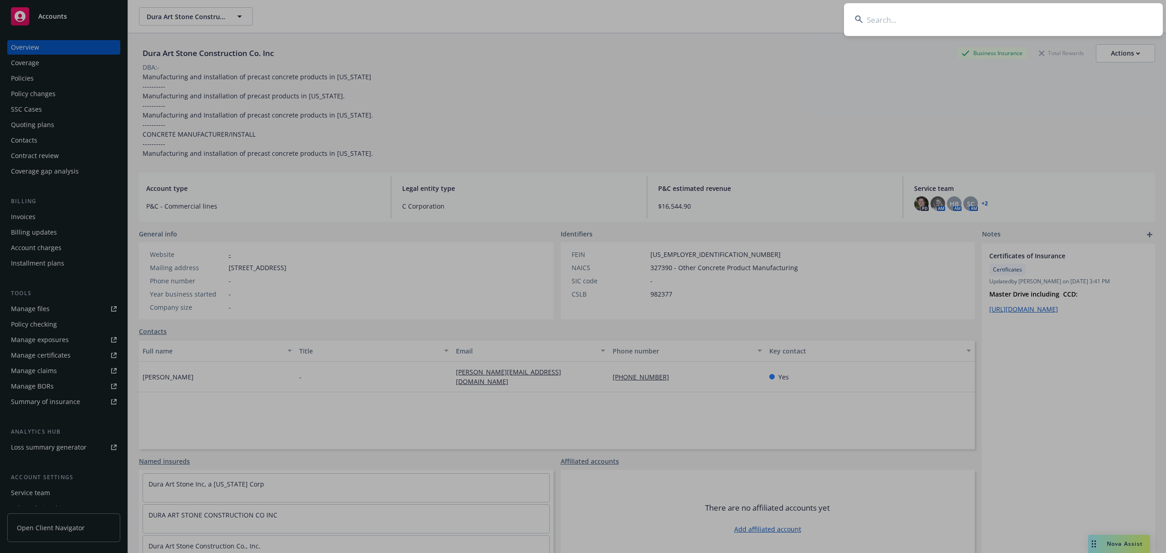
click at [872, 22] on input at bounding box center [1003, 19] width 319 height 33
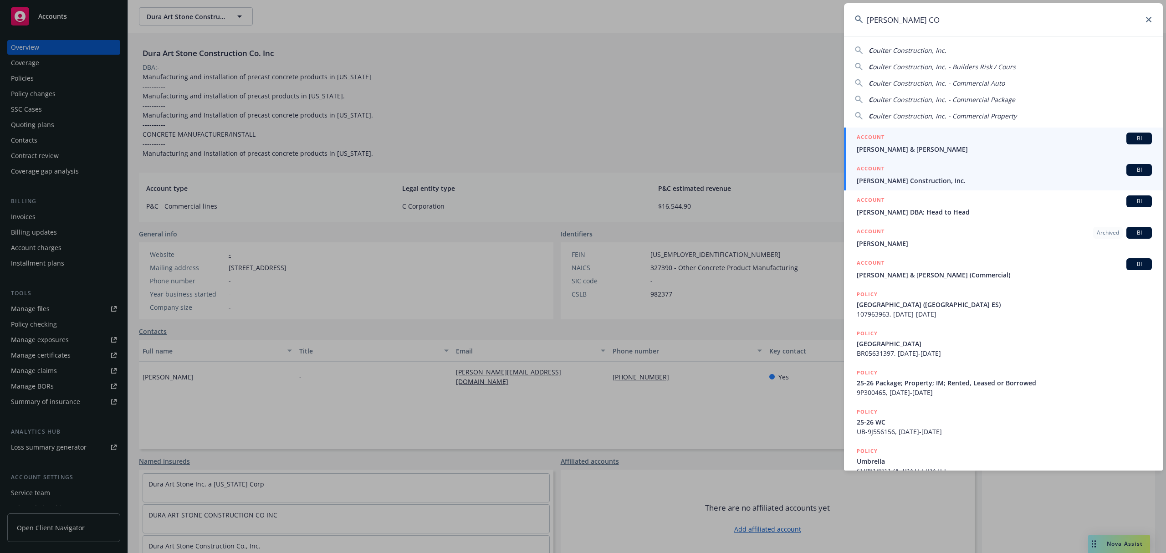
type input "[PERSON_NAME] CO"
click at [904, 178] on span "[PERSON_NAME] Construction, Inc." at bounding box center [1004, 181] width 295 height 10
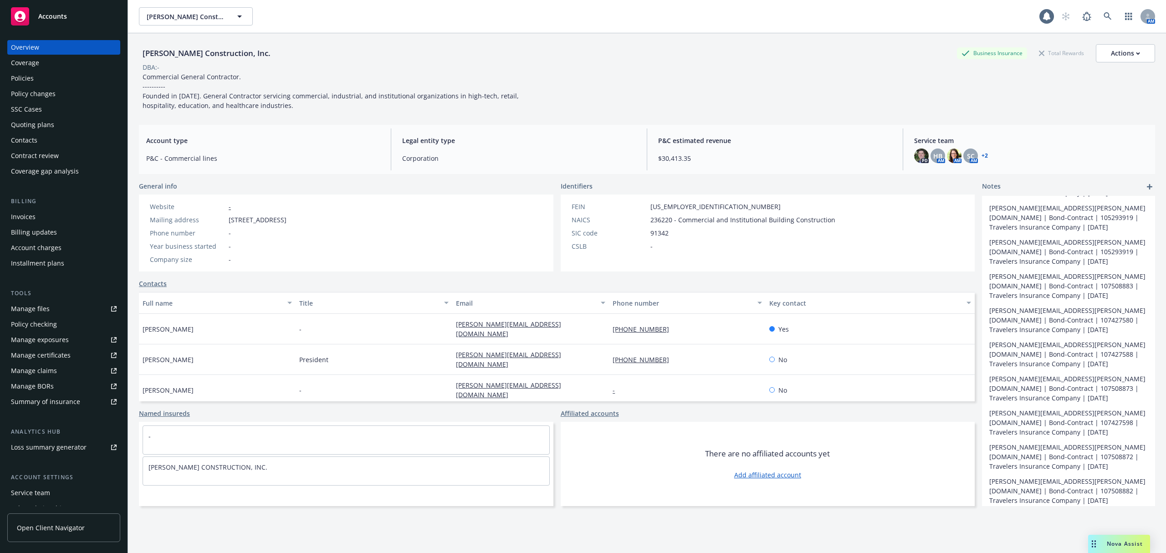
scroll to position [2, 0]
click at [210, 50] on div "[PERSON_NAME] Construction, Inc." at bounding box center [206, 53] width 135 height 12
copy div "[PERSON_NAME] Construction, Inc."
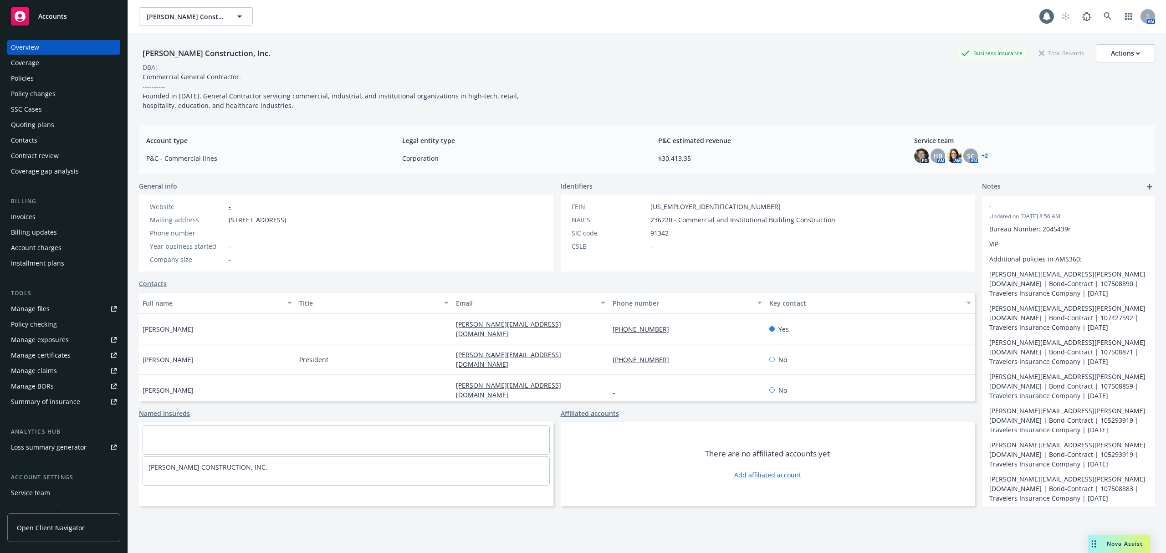
click at [1144, 190] on link "add" at bounding box center [1149, 186] width 11 height 11
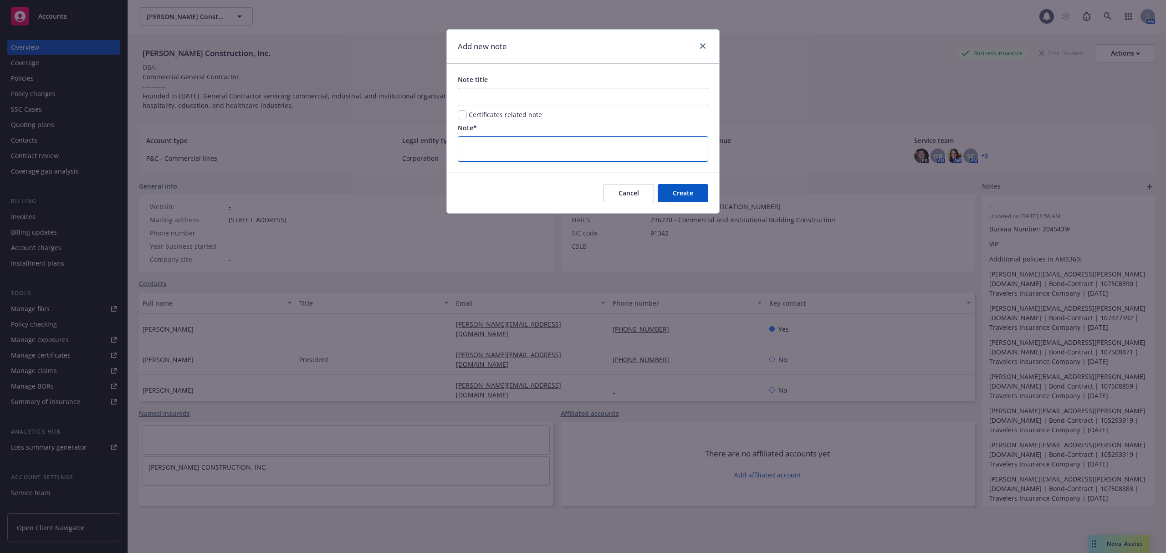
click at [568, 150] on textarea at bounding box center [583, 149] width 251 height 26
paste textarea "[URL][DOMAIN_NAME]"
type textarea "x"
type textarea "[URL][DOMAIN_NAME]"
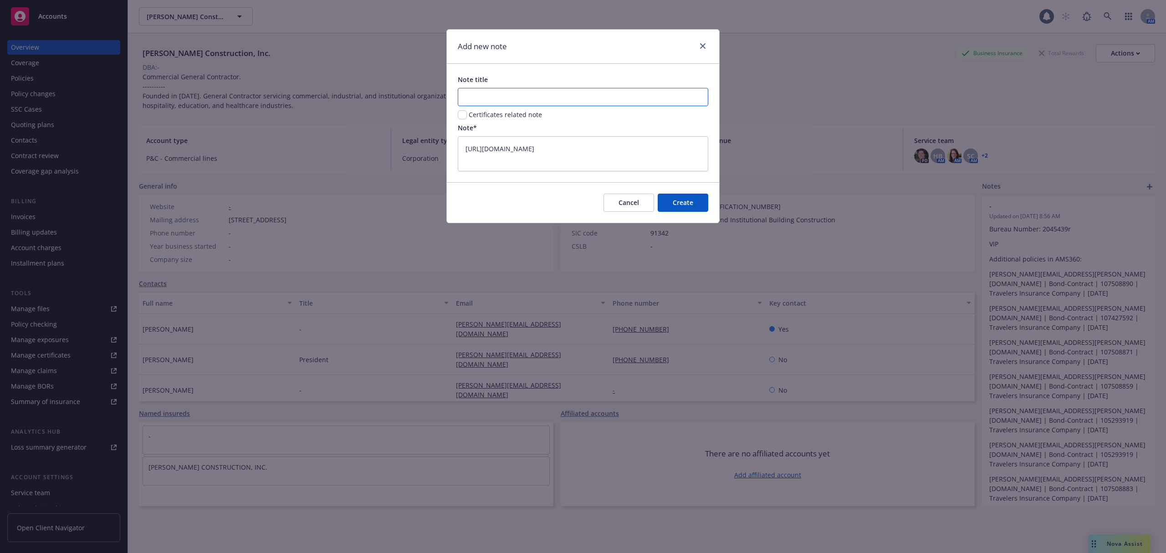
click at [485, 92] on input "Note title" at bounding box center [583, 97] width 251 height 18
paste input "Certificates of Insurance"
type textarea "x"
type input "Certificates of Insurance"
click at [462, 115] on input "checkbox" at bounding box center [462, 114] width 9 height 9
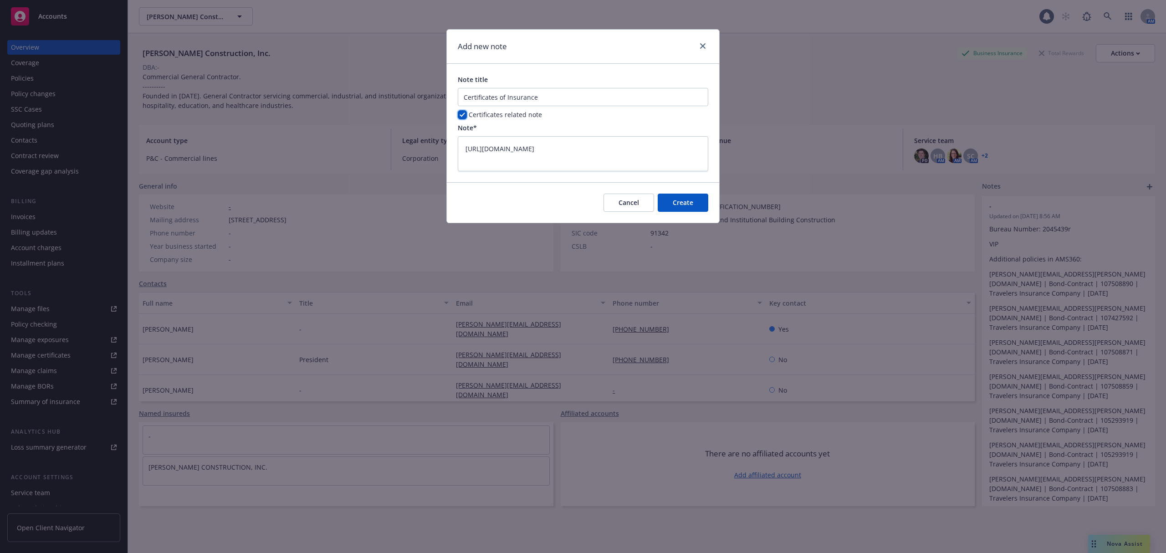
checkbox input "true"
click at [465, 146] on textarea "[URL][DOMAIN_NAME]" at bounding box center [583, 153] width 251 height 35
type textarea "x"
type textarea "[URL][DOMAIN_NAME]"
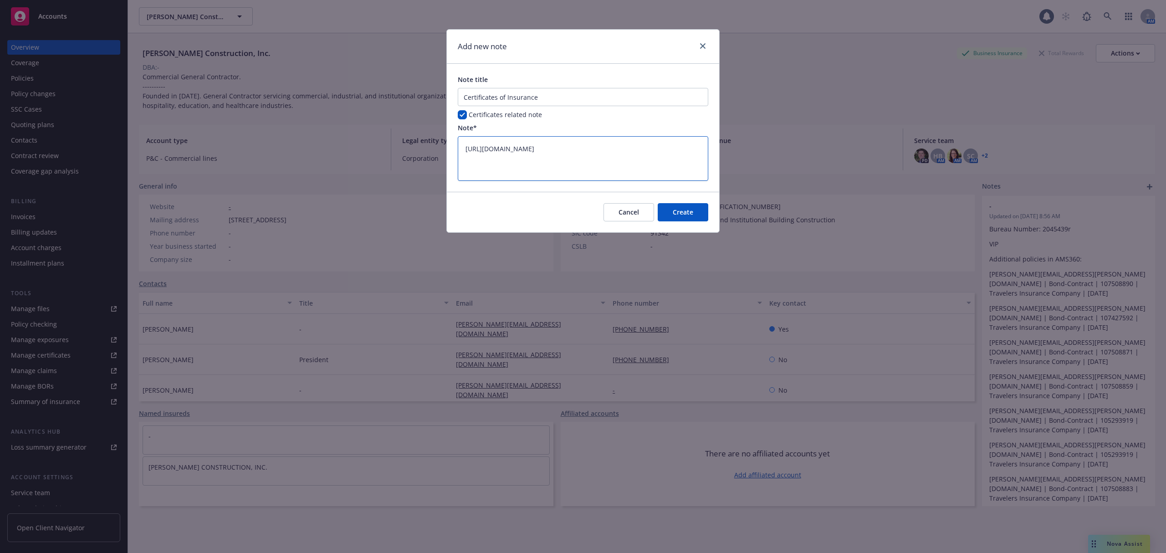
paste textarea "**Master Drive including CCD:**"
type textarea "x"
type textarea "**Master Drive including CCD:** [URL][DOMAIN_NAME]"
click at [695, 206] on button "Create" at bounding box center [683, 212] width 51 height 18
type textarea "x"
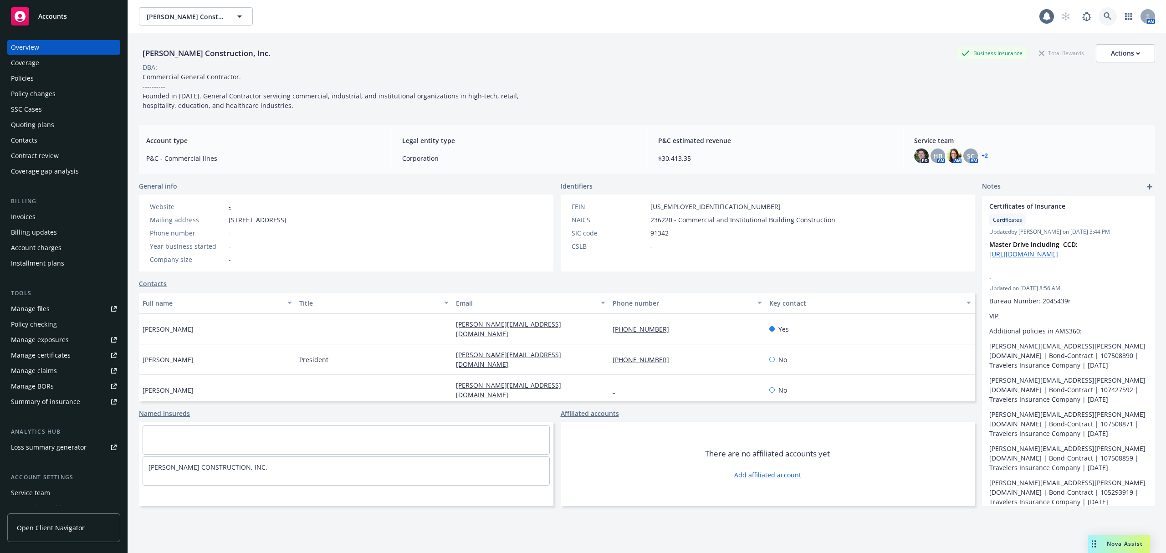
click at [1103, 20] on link at bounding box center [1108, 16] width 18 height 18
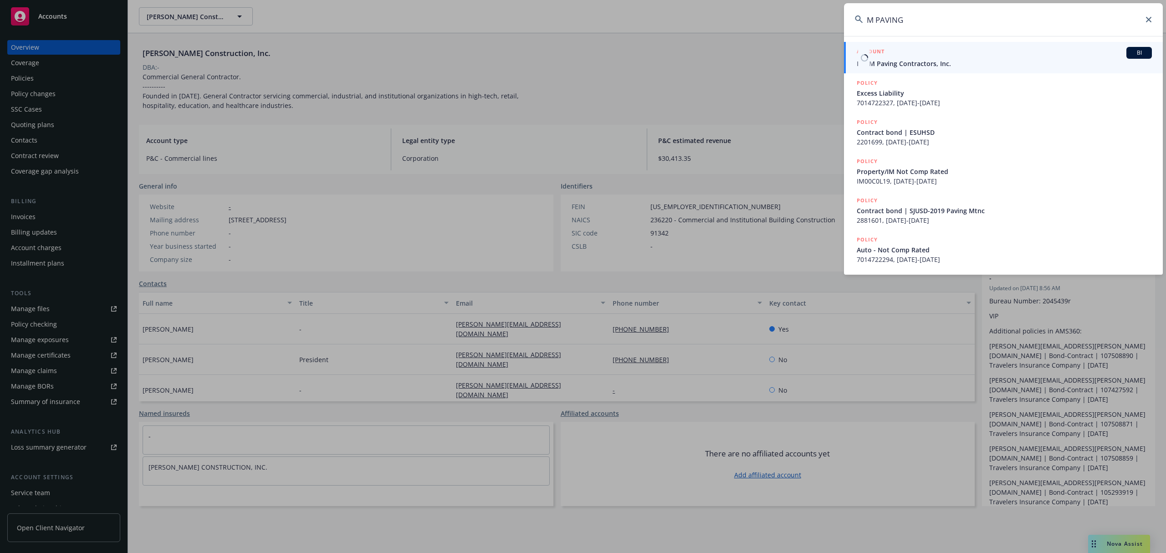
type input "M PAVING"
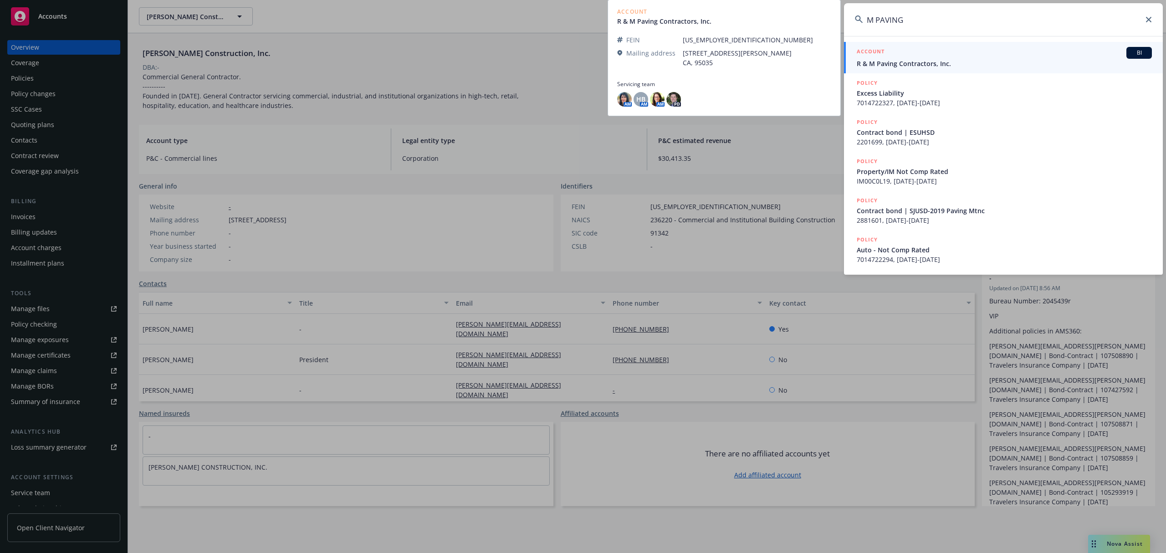
click at [907, 51] on div "ACCOUNT BI" at bounding box center [1004, 53] width 295 height 12
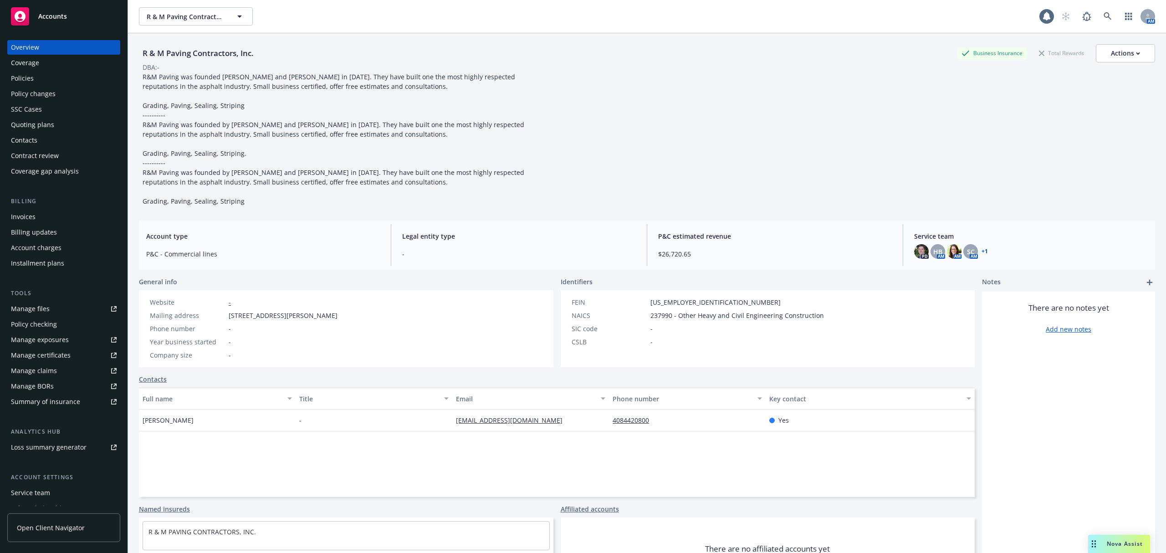
click at [180, 55] on div "R & M Paving Contractors, Inc." at bounding box center [198, 53] width 118 height 12
click at [181, 55] on div "R & M Paving Contractors, Inc." at bounding box center [198, 53] width 118 height 12
copy div "R & M Paving Contractors, Inc."
click at [1147, 283] on icon "add" at bounding box center [1149, 282] width 5 height 5
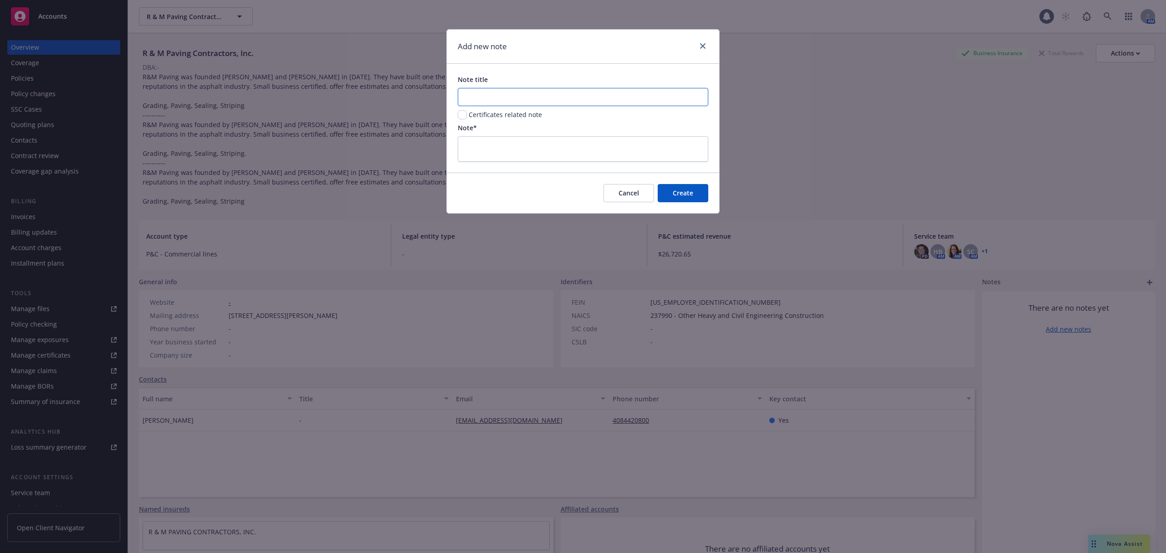
click at [500, 97] on input "Note title" at bounding box center [583, 97] width 251 height 18
paste input "Certificates of Insurance"
type input "Certificates of Insurance"
click at [464, 115] on input "checkbox" at bounding box center [462, 114] width 9 height 9
checkbox input "true"
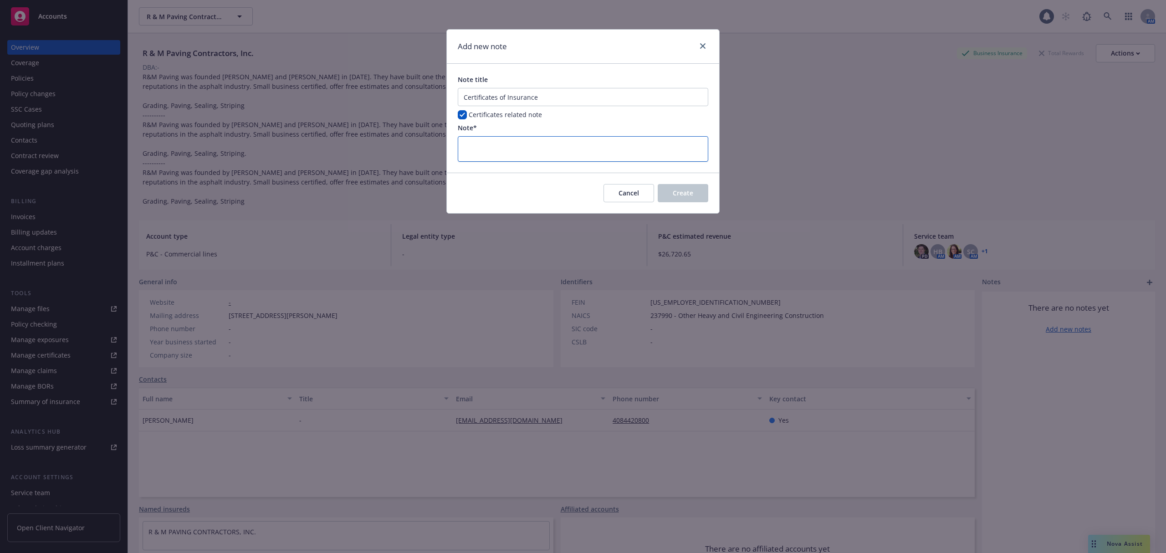
click at [638, 143] on textarea at bounding box center [583, 149] width 251 height 26
paste textarea "**Master Drive including CCD:**"
type textarea "x"
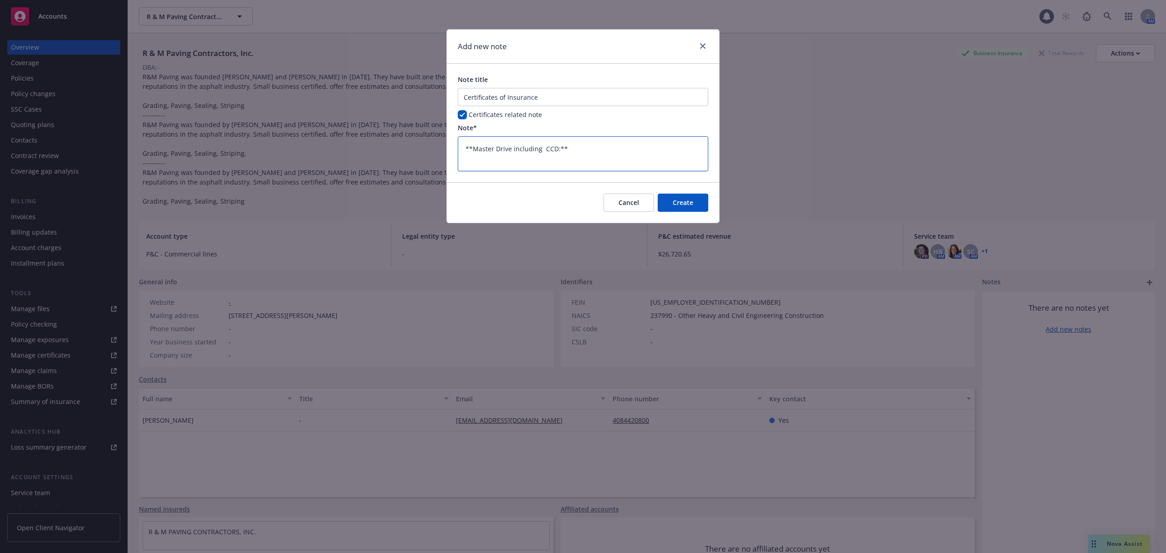
type textarea "**Master Drive including CCD:**"
paste textarea "[URL][DOMAIN_NAME]"
type textarea "x"
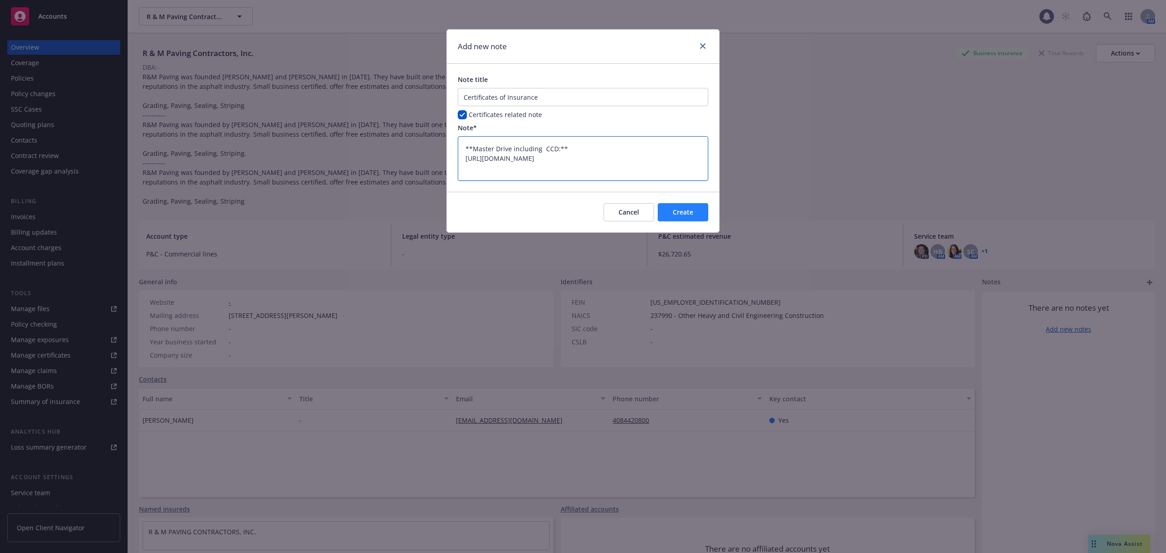
type textarea "**Master Drive including CCD:** [URL][DOMAIN_NAME]"
click at [690, 216] on span "Create" at bounding box center [683, 212] width 21 height 9
type textarea "x"
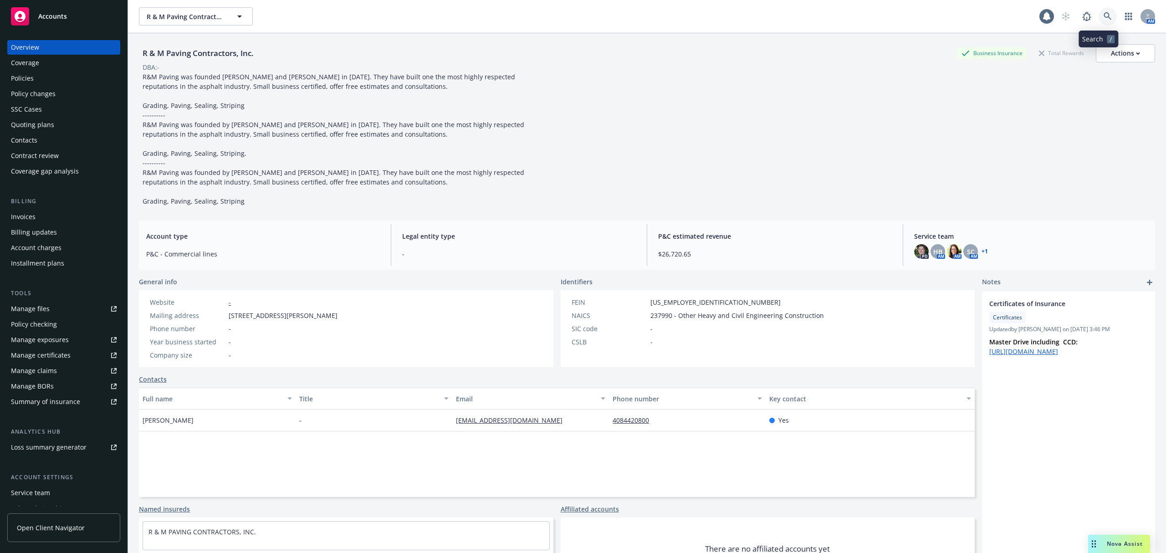
click at [1099, 9] on link at bounding box center [1108, 16] width 18 height 18
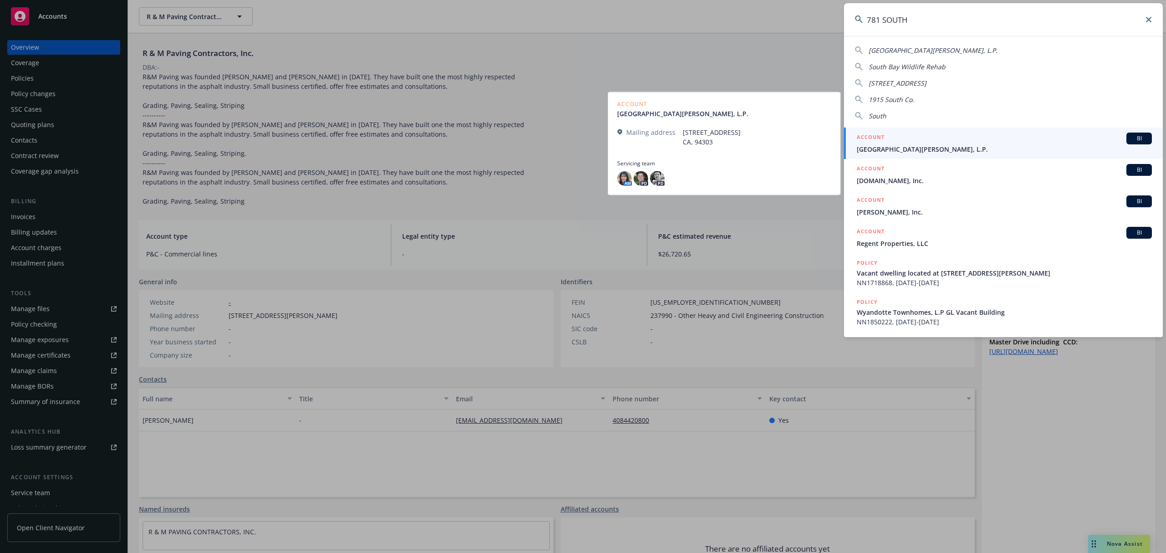
type input "781 SOUTH"
click at [940, 148] on span "[GEOGRAPHIC_DATA][PERSON_NAME], L.P." at bounding box center [1004, 149] width 295 height 10
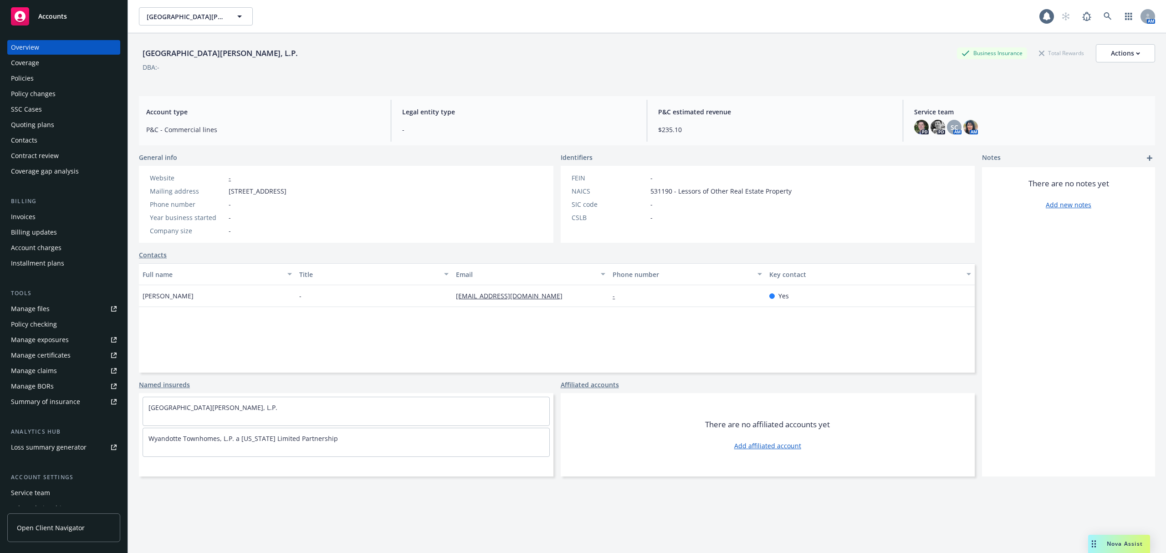
click at [174, 51] on div "[GEOGRAPHIC_DATA][PERSON_NAME], L.P." at bounding box center [220, 53] width 163 height 12
copy div "[GEOGRAPHIC_DATA][PERSON_NAME], L.P."
click at [1147, 157] on icon "add" at bounding box center [1149, 157] width 5 height 5
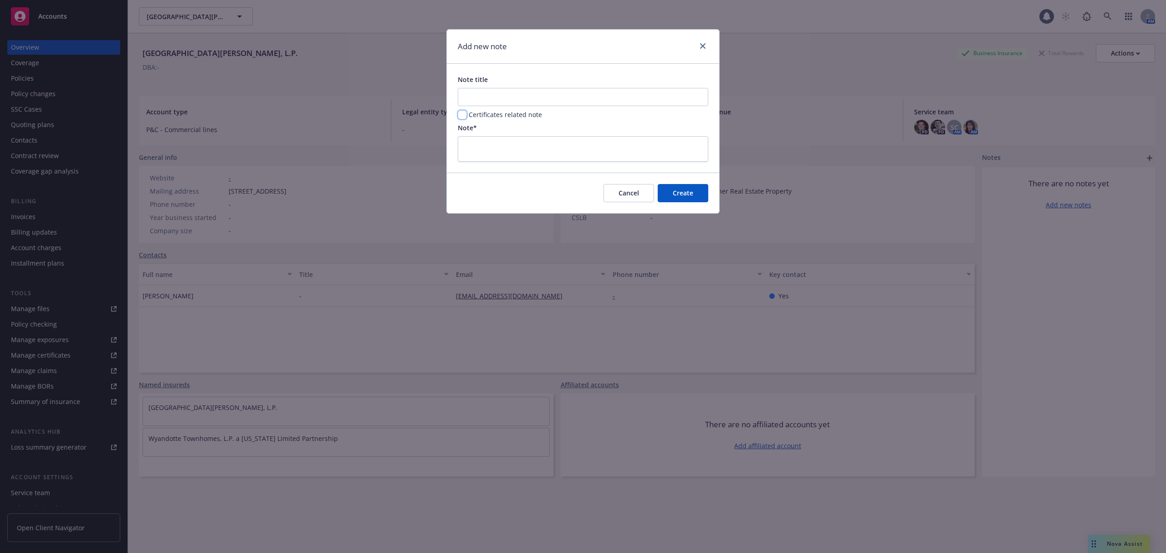
click at [461, 114] on input "checkbox" at bounding box center [462, 114] width 9 height 9
checkbox input "true"
click at [503, 95] on input "Note title" at bounding box center [583, 97] width 251 height 18
paste input "Certificates of Insurance"
type input "Certificates of Insurance"
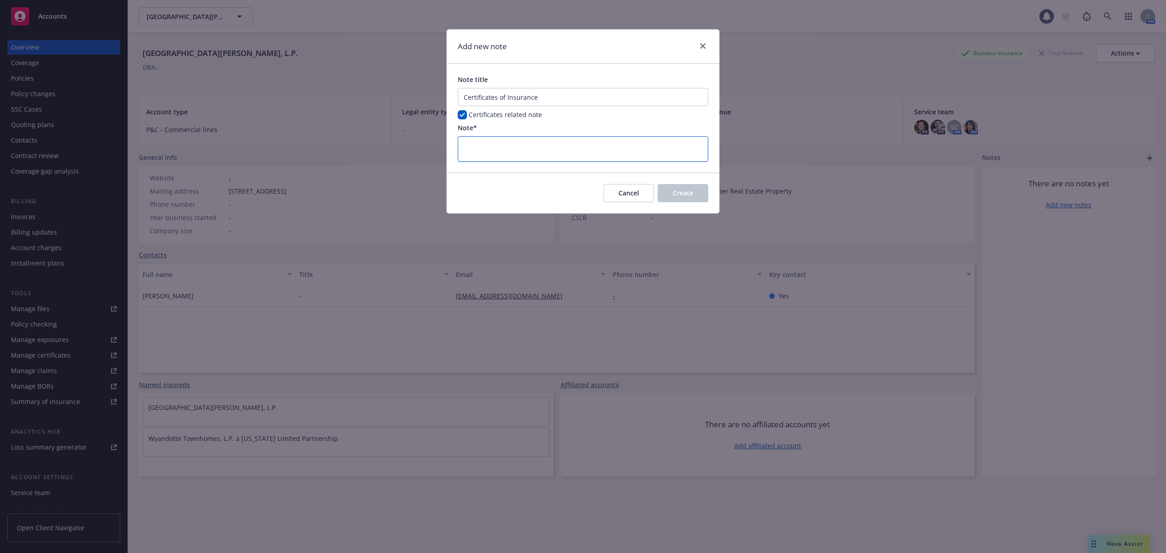
click at [595, 137] on textarea at bounding box center [583, 149] width 251 height 26
paste textarea "**Master Drive including CCD:**"
type textarea "x"
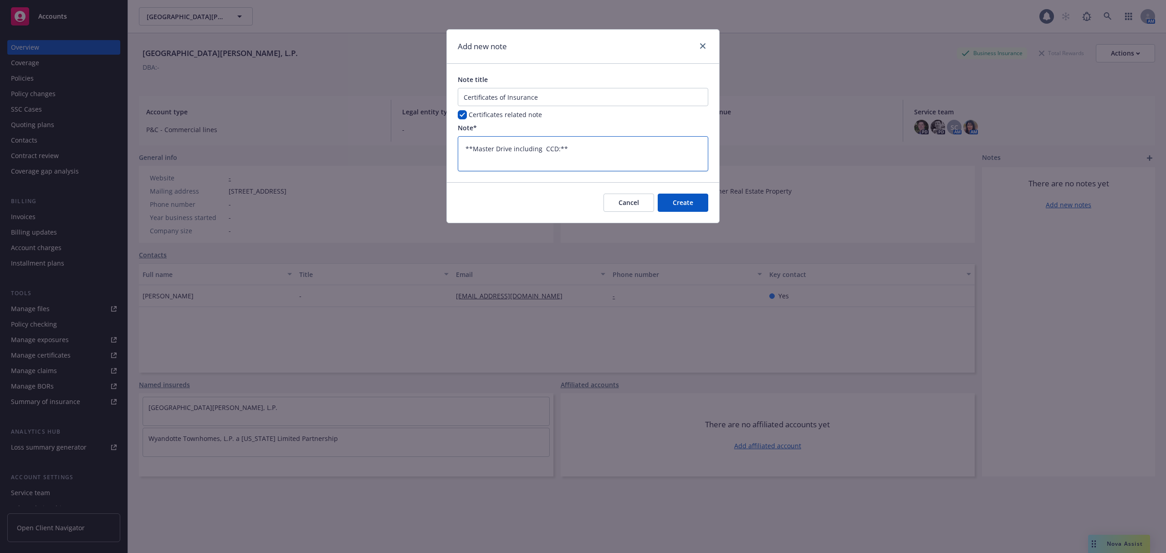
type textarea "**Master Drive including CCD:**"
paste textarea "[URL][DOMAIN_NAME]"
type textarea "x"
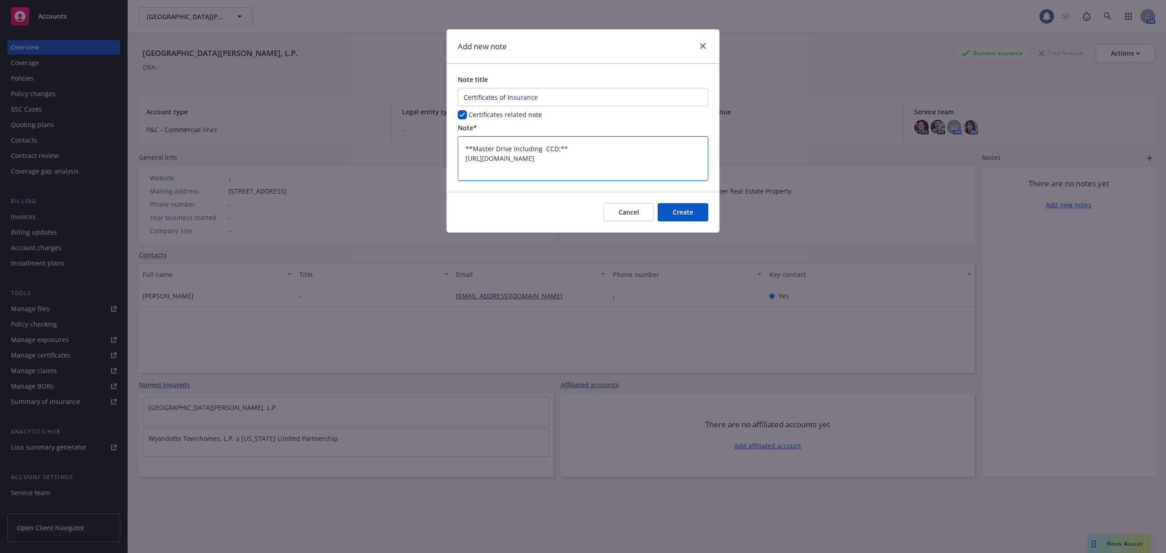
scroll to position [2, 0]
type textarea "**Master Drive including CCD:** [URL][DOMAIN_NAME]"
click at [690, 212] on span "Create" at bounding box center [683, 212] width 21 height 9
type textarea "x"
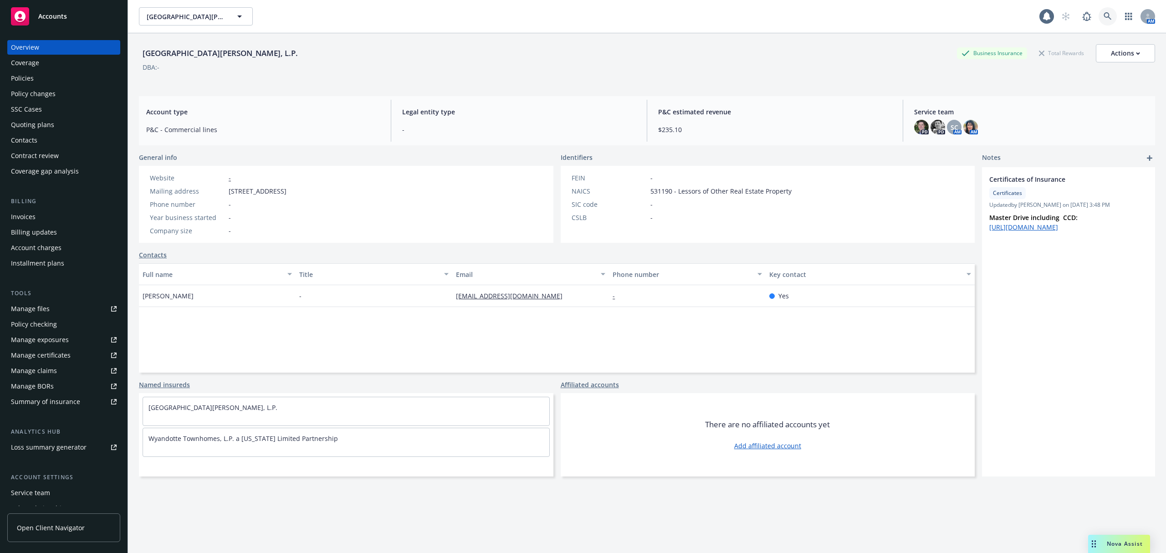
click at [1099, 11] on link at bounding box center [1108, 16] width 18 height 18
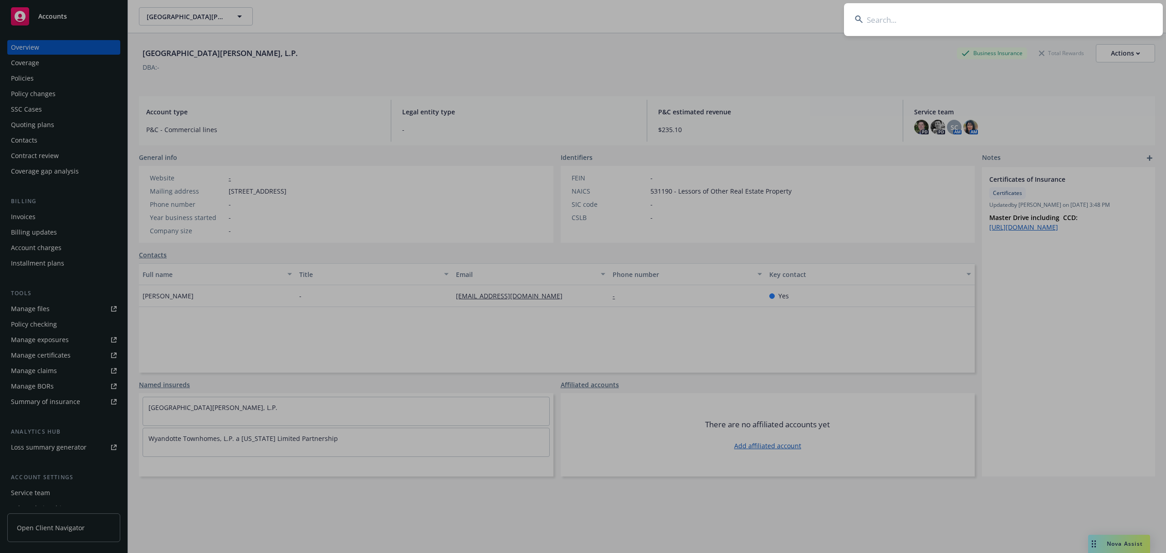
click at [1010, 22] on input at bounding box center [1003, 19] width 319 height 33
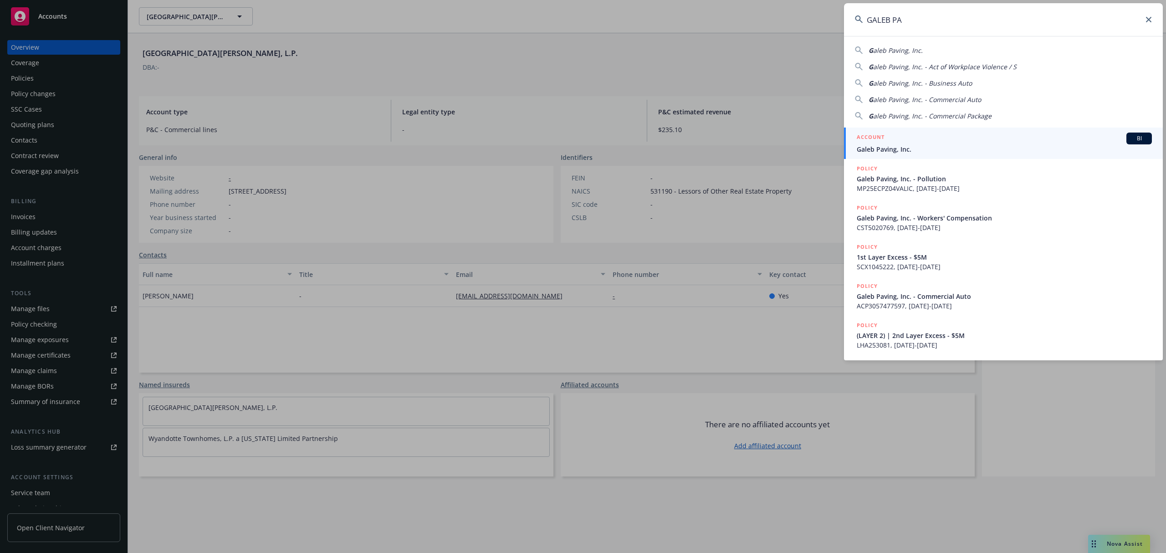
type input "GALEB PA"
click at [950, 140] on div "ACCOUNT BI" at bounding box center [1004, 139] width 295 height 12
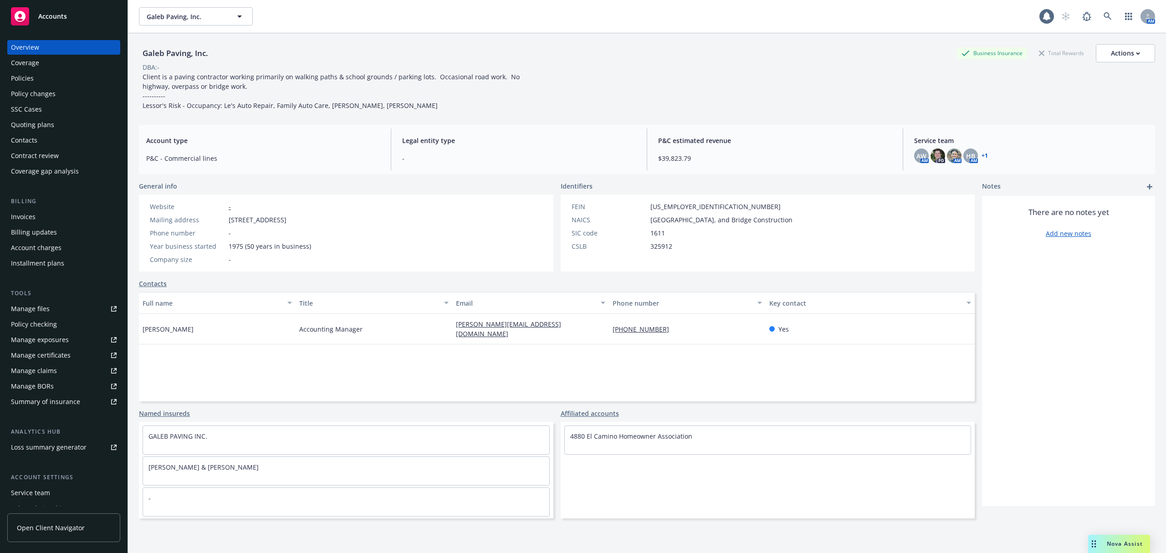
click at [1147, 185] on icon "add" at bounding box center [1149, 186] width 5 height 5
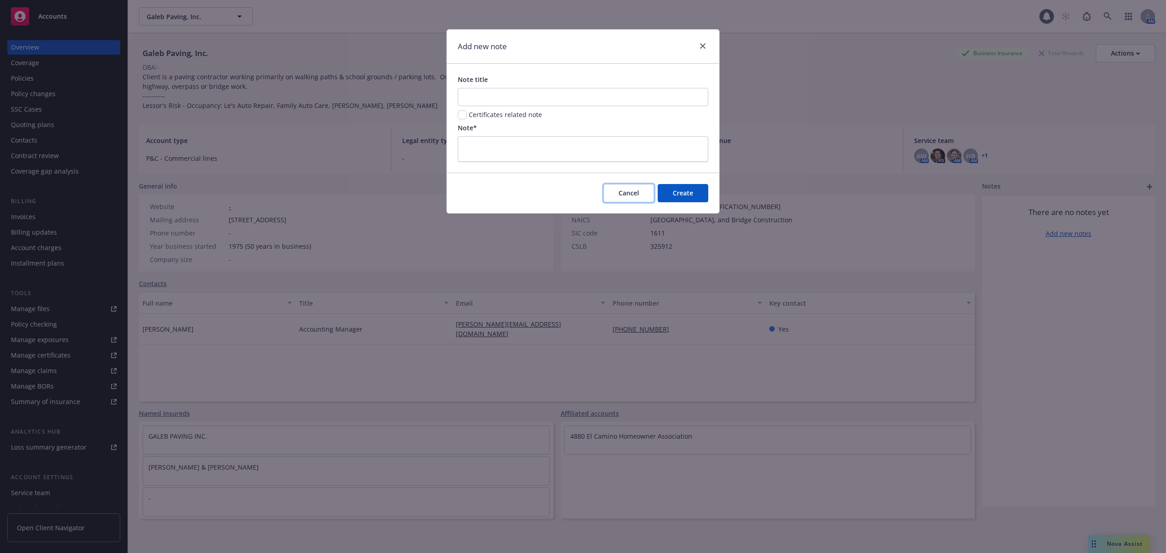
drag, startPoint x: 625, startPoint y: 188, endPoint x: 407, endPoint y: 123, distance: 227.9
click at [625, 188] on button "Cancel" at bounding box center [629, 193] width 51 height 18
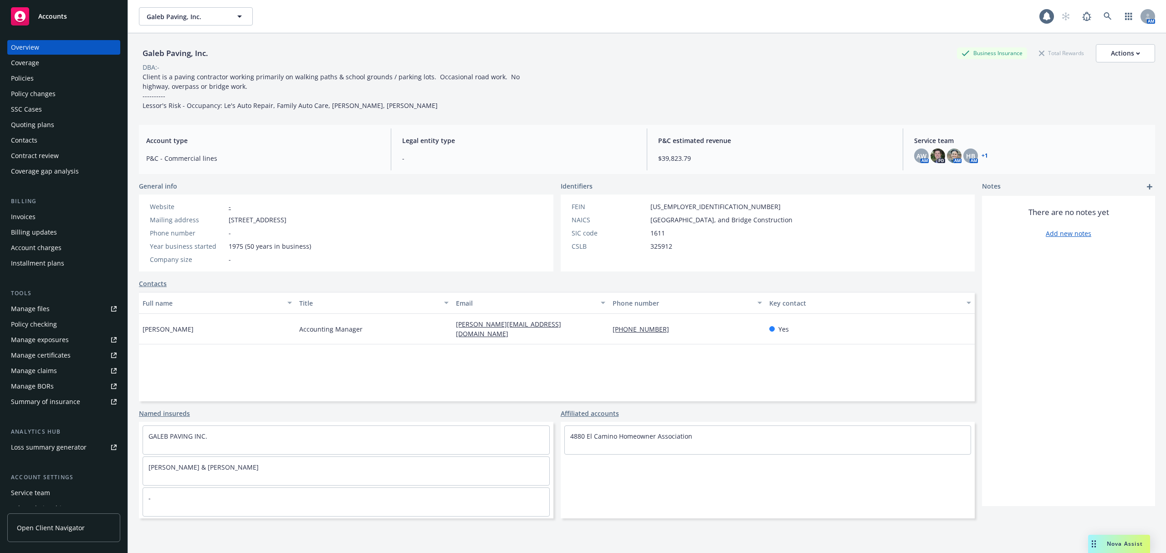
click at [199, 49] on div "Galeb Paving, Inc." at bounding box center [175, 53] width 73 height 12
copy div "Galeb Paving, Inc."
click at [1054, 236] on link "Add new notes" at bounding box center [1069, 234] width 46 height 10
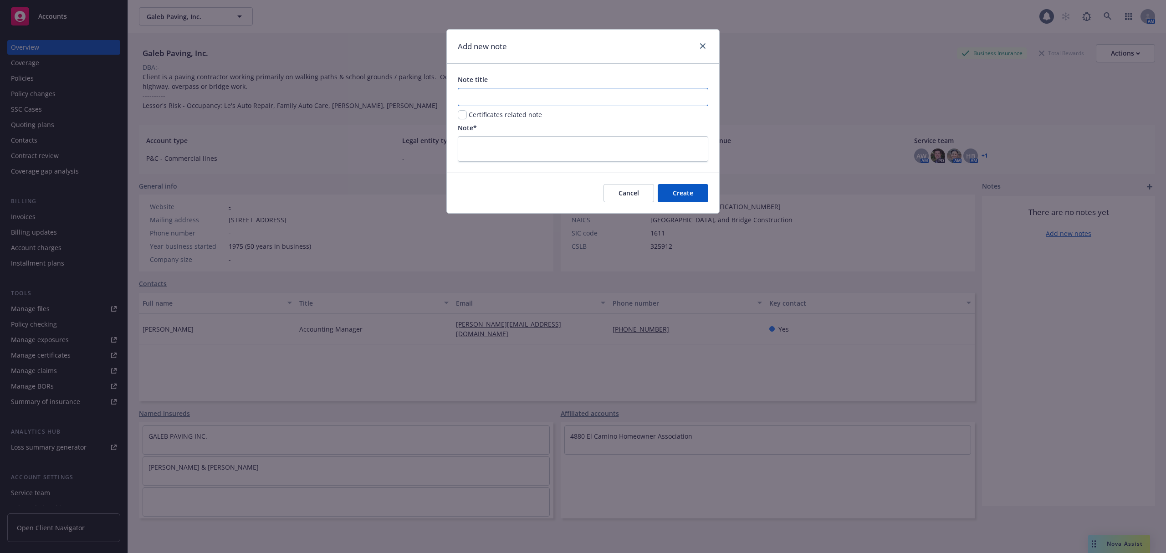
click at [498, 99] on input "Note title" at bounding box center [583, 97] width 251 height 18
paste input "Certificates of Insurance"
type input "Certificates of Insurance"
click at [461, 116] on input "checkbox" at bounding box center [462, 114] width 9 height 9
checkbox input "true"
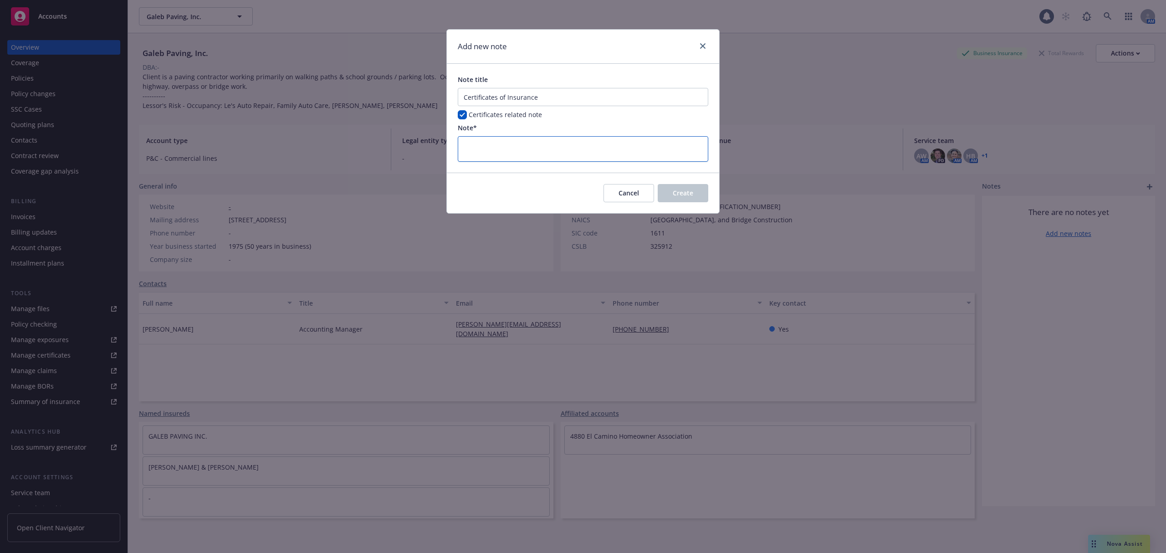
click at [595, 144] on textarea at bounding box center [583, 149] width 251 height 26
paste textarea "**Master Drive including CCD:**"
type textarea "x"
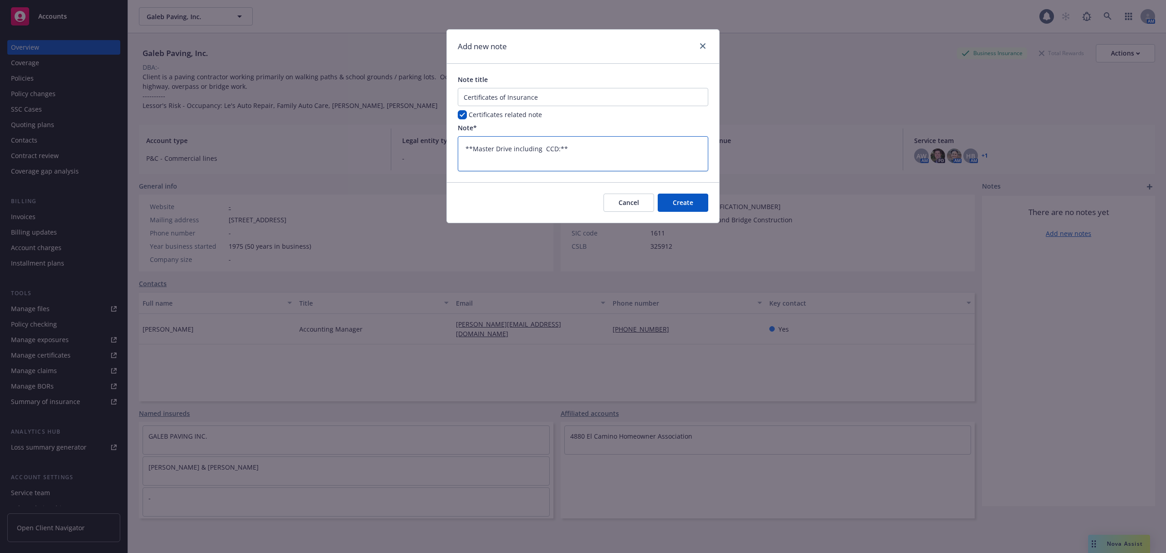
type textarea "**Master Drive including CCD:**"
paste textarea "[URL][DOMAIN_NAME]"
type textarea "x"
type textarea "**Master Drive including CCD:** [URL][DOMAIN_NAME]"
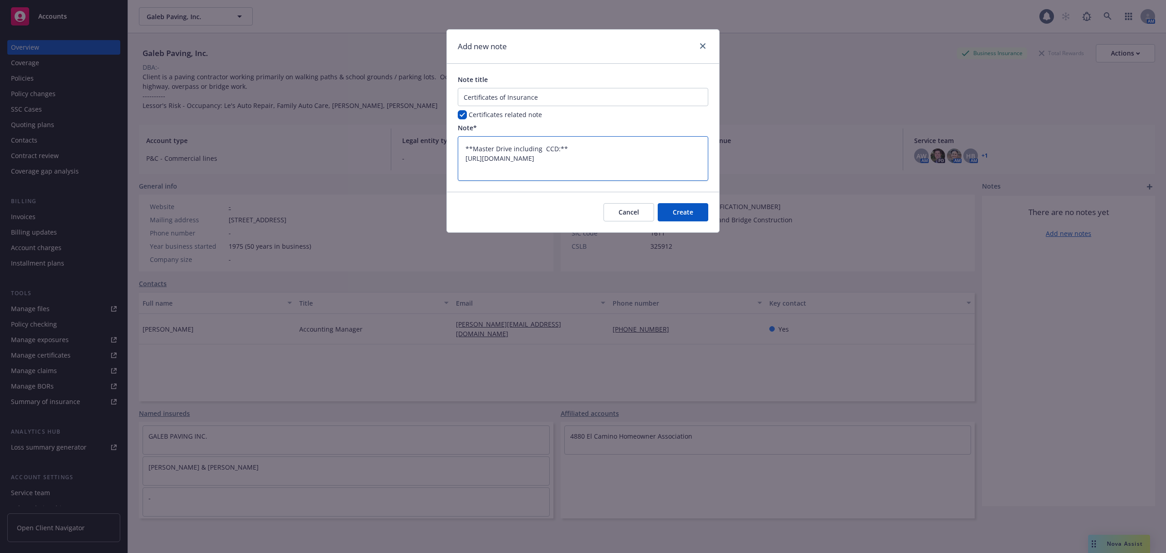
type textarea "x"
type textarea "**Master Drive including CCD:** [URL][DOMAIN_NAME]"
click at [686, 222] on div "Cancel Create" at bounding box center [583, 212] width 272 height 41
click at [691, 210] on span "Create" at bounding box center [683, 212] width 21 height 9
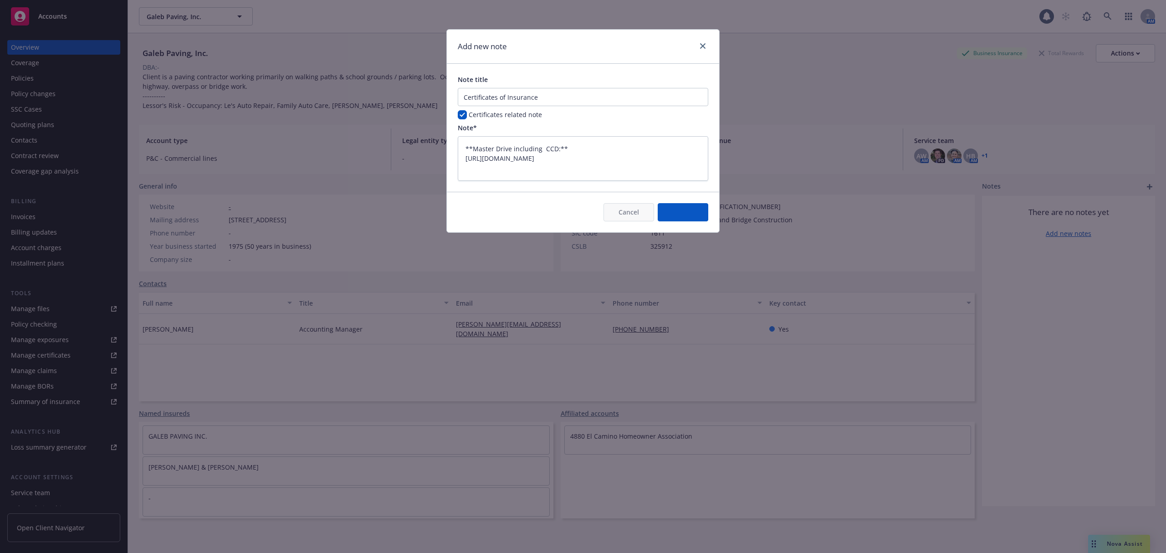
type textarea "x"
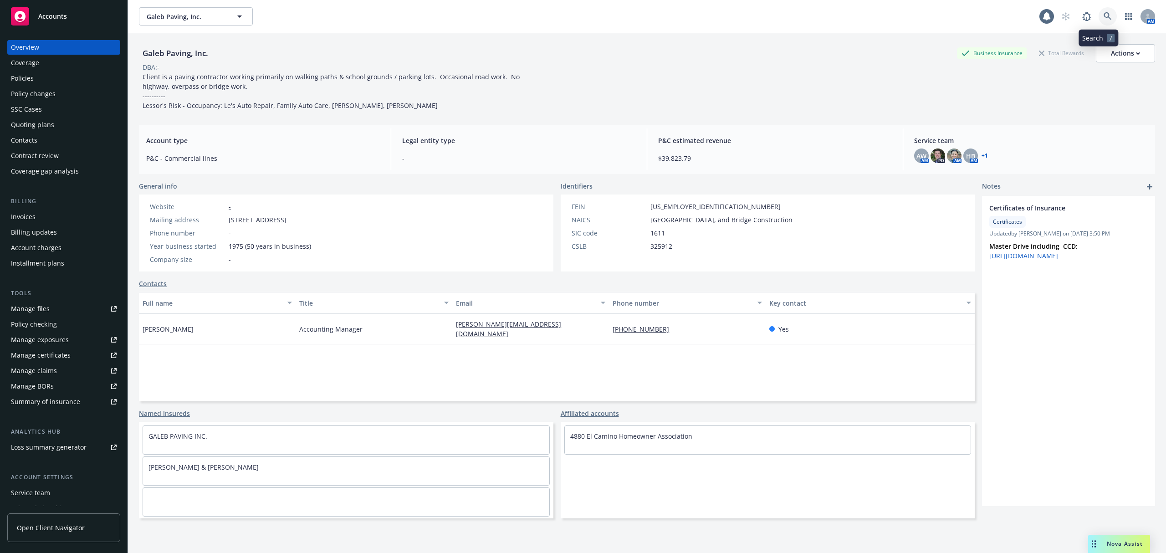
click at [1099, 21] on link at bounding box center [1108, 16] width 18 height 18
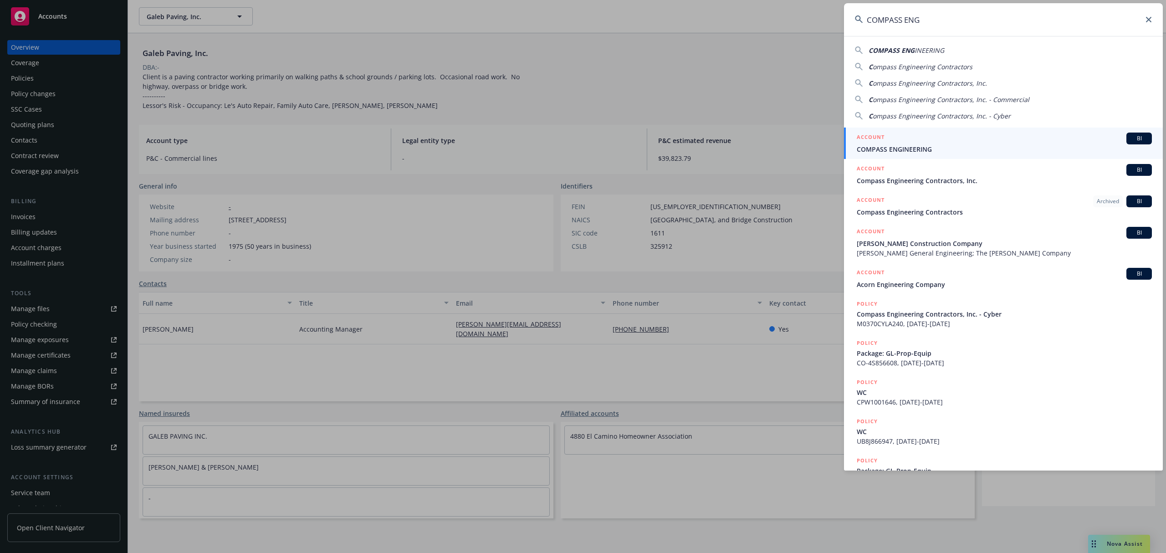
type input "COMPASS ENG"
click at [904, 136] on div "ACCOUNT BI" at bounding box center [1004, 139] width 295 height 12
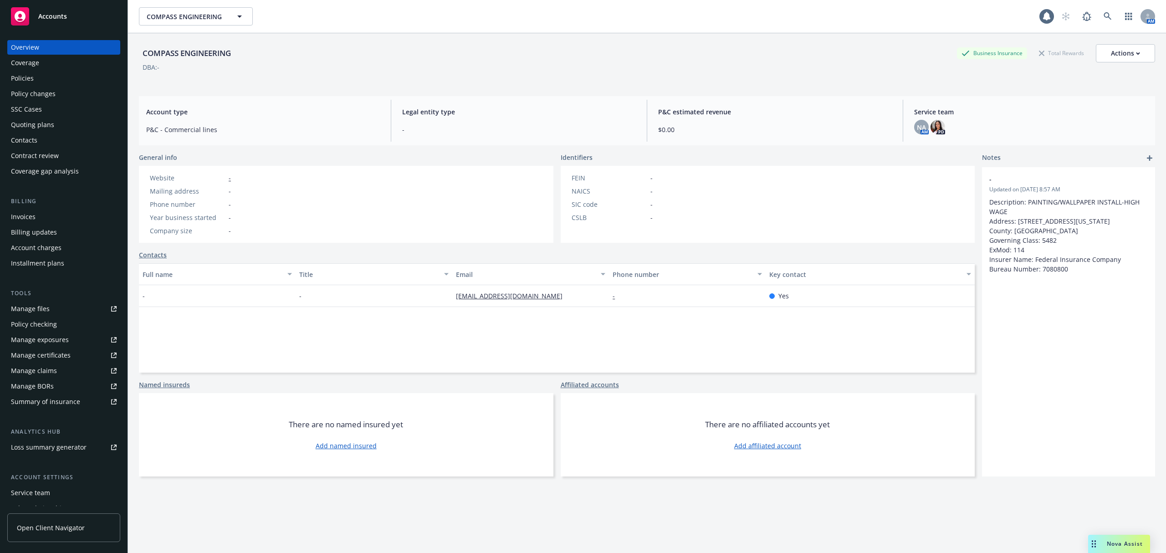
click at [195, 55] on div "COMPASS ENGINEERING" at bounding box center [187, 53] width 96 height 12
copy div "COMPASS ENGINEERING"
click at [1147, 157] on icon "add" at bounding box center [1149, 157] width 5 height 5
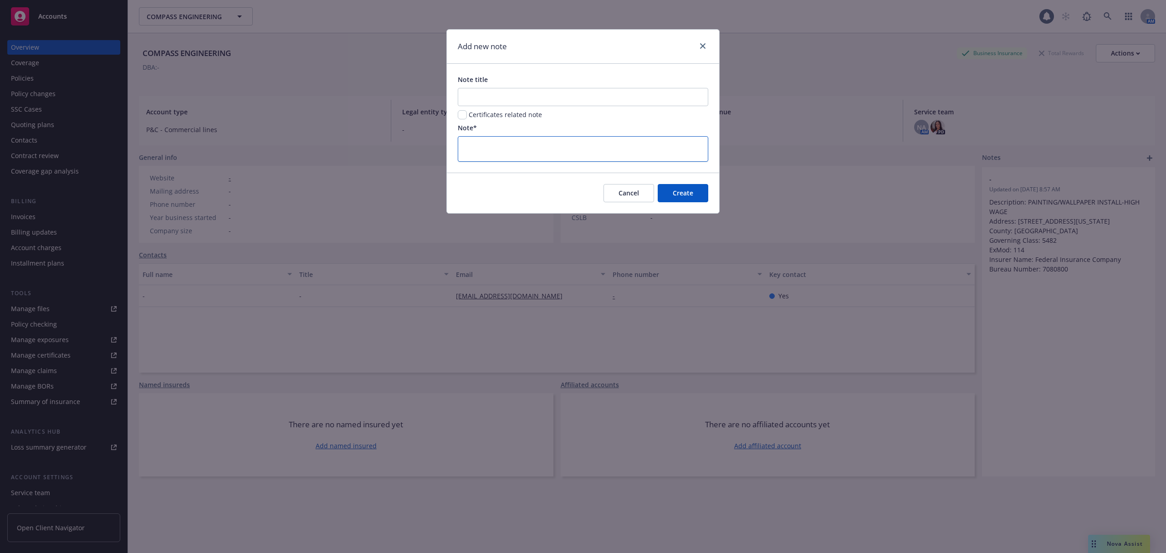
click at [531, 155] on textarea at bounding box center [583, 149] width 251 height 26
paste textarea "[URL][DOMAIN_NAME]"
type textarea "x"
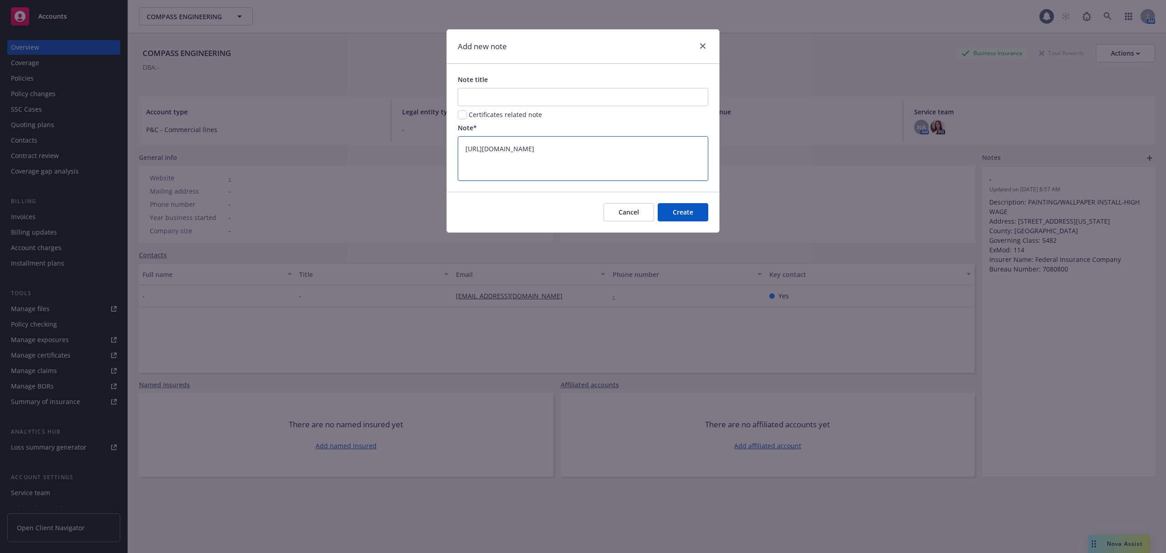
type textarea "[URL][DOMAIN_NAME]"
click at [463, 115] on input "checkbox" at bounding box center [462, 114] width 9 height 9
checkbox input "true"
click at [559, 94] on input "Note title" at bounding box center [583, 97] width 251 height 18
paste input "Certificates of Insurance"
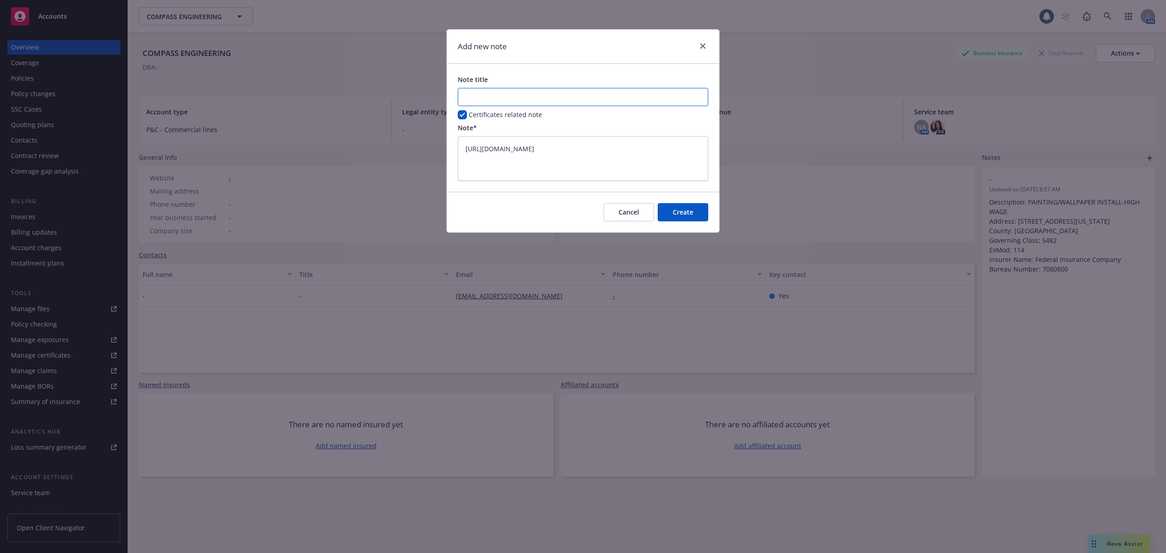
type textarea "x"
type input "Certificates of Insurance"
click at [465, 146] on textarea "[URL][DOMAIN_NAME]" at bounding box center [583, 158] width 251 height 45
type textarea "x"
type textarea "[URL][DOMAIN_NAME]"
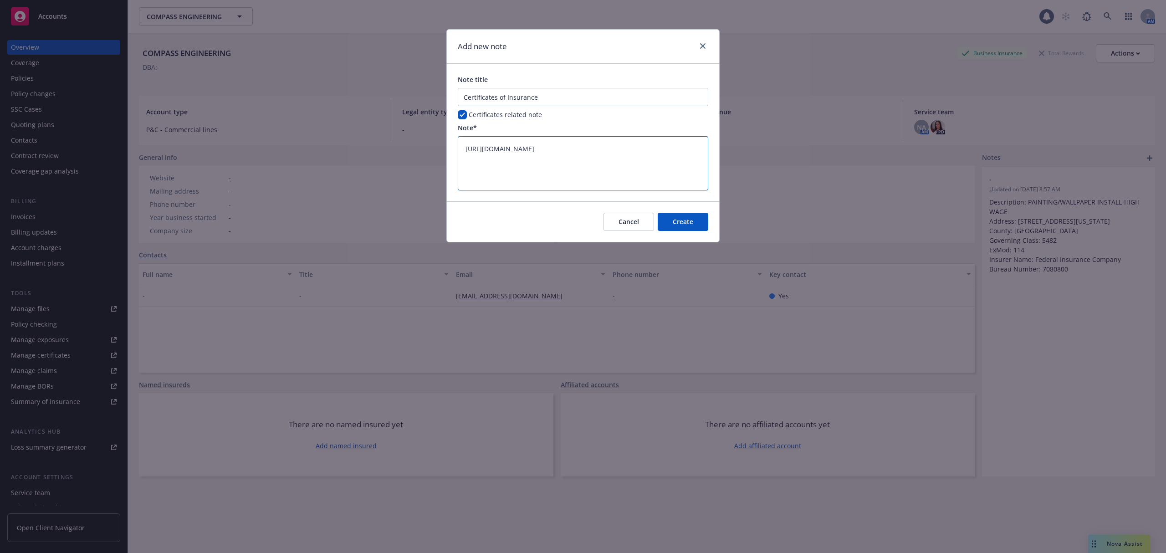
paste textarea "**Master Drive including CCD:**"
type textarea "x"
type textarea "**Master Drive including CCD:** [URL][DOMAIN_NAME]"
type textarea "x"
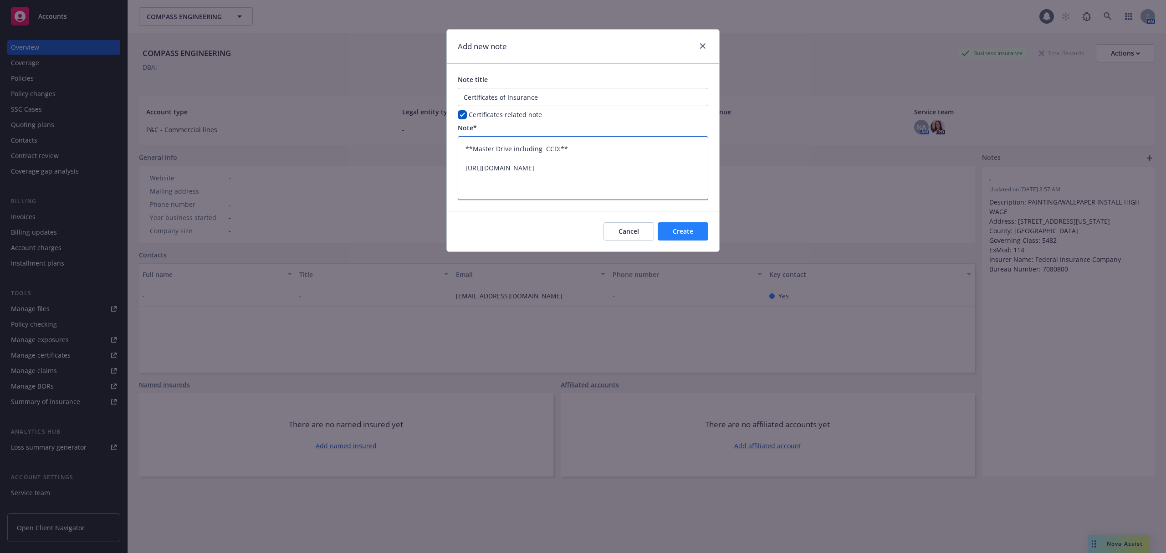
type textarea "**Master Drive including CCD:** [URL][DOMAIN_NAME]"
click at [700, 230] on button "Create" at bounding box center [683, 231] width 51 height 18
type textarea "x"
